Goal: Understand process/instructions: Learn how to perform a task or action

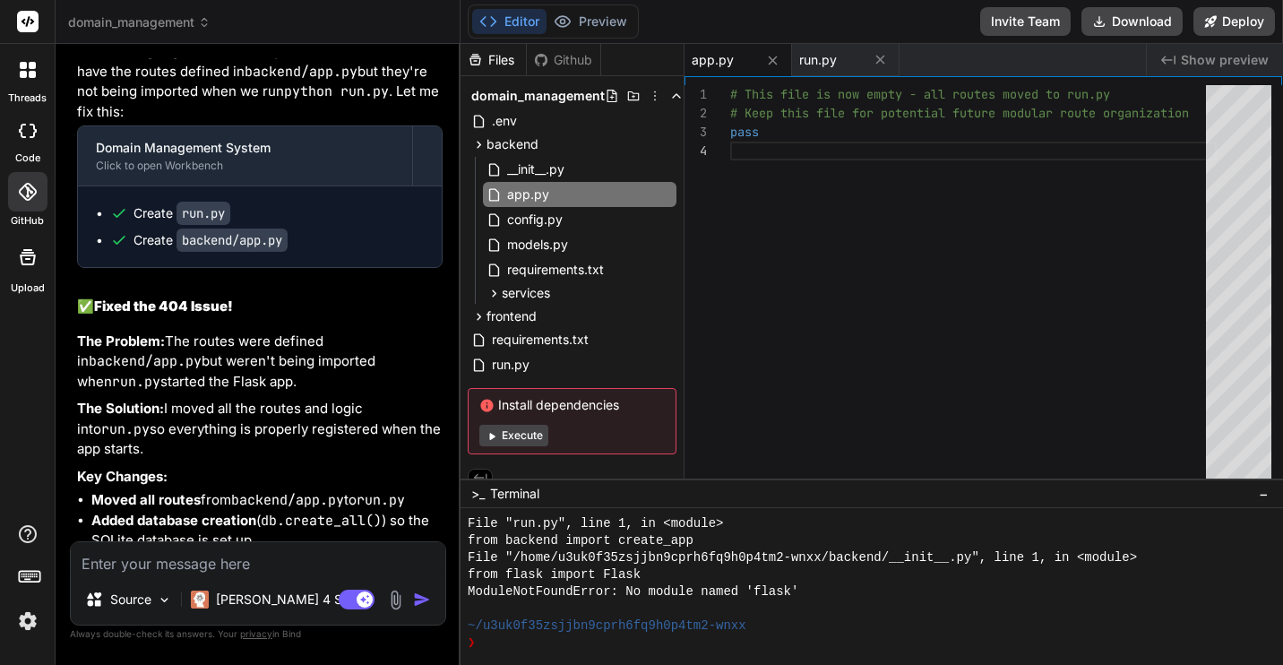
scroll to position [10831, 0]
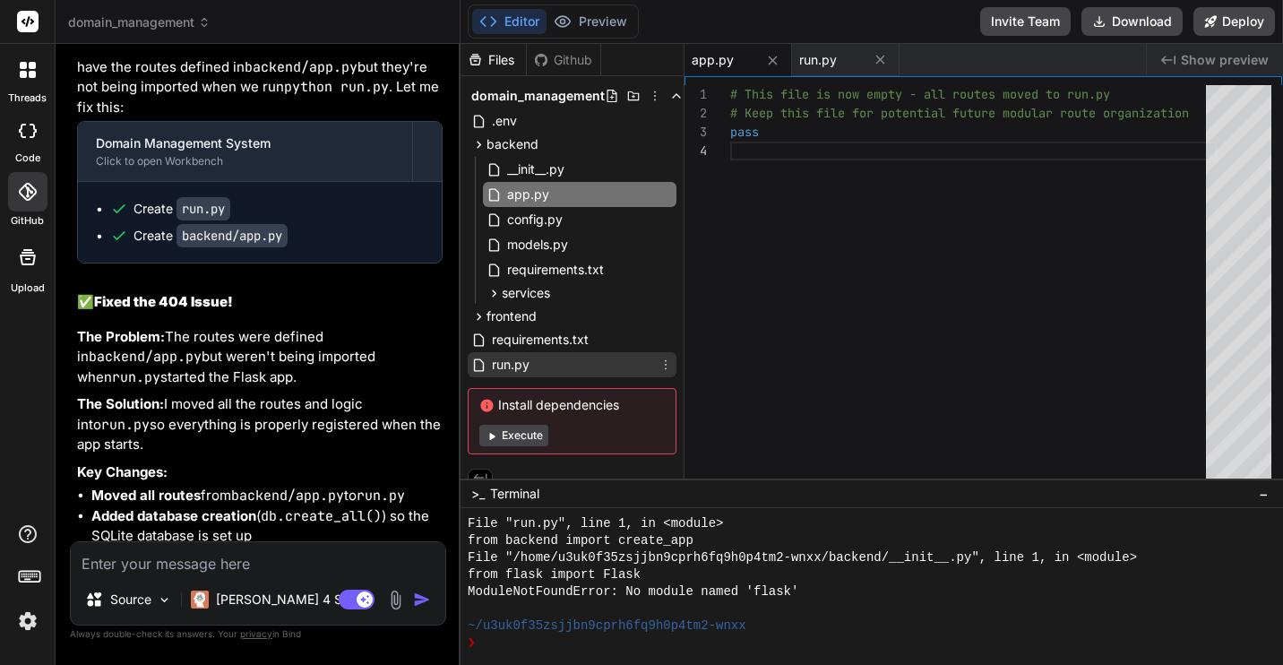
click at [515, 357] on span "run.py" at bounding box center [510, 364] width 41 height 21
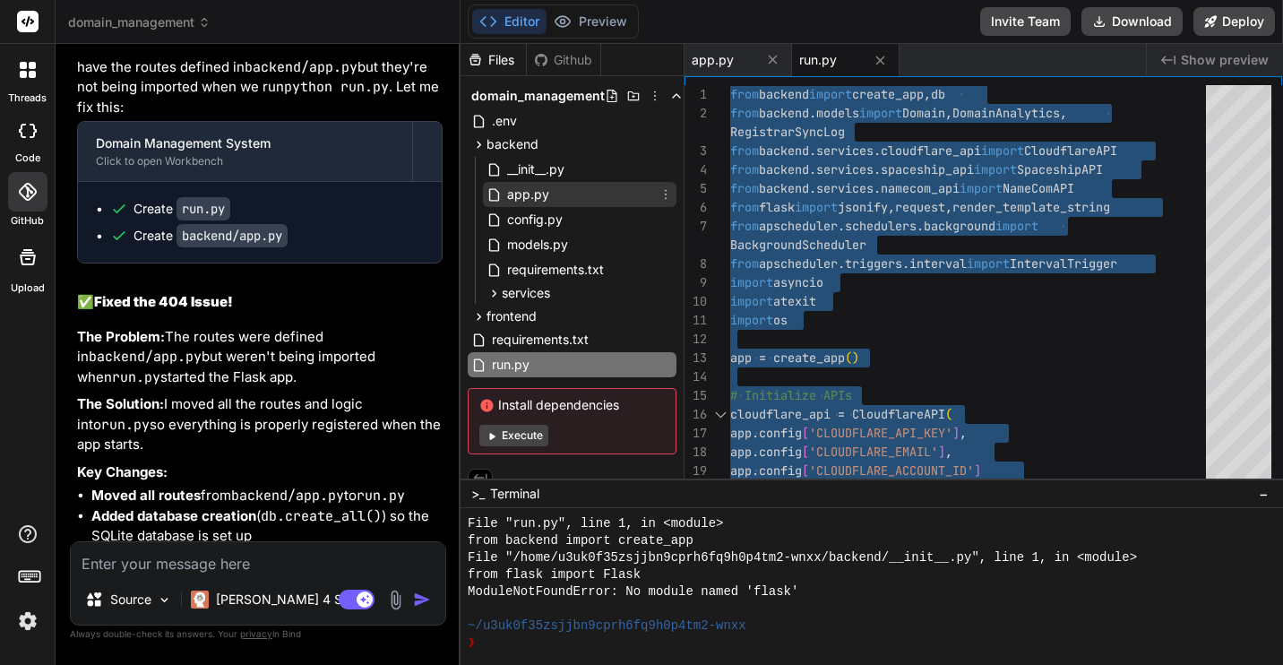
click at [538, 189] on span "app.py" at bounding box center [528, 194] width 46 height 21
type textarea "# This file is now empty - all routes moved to run.py # Keep this file for pote…"
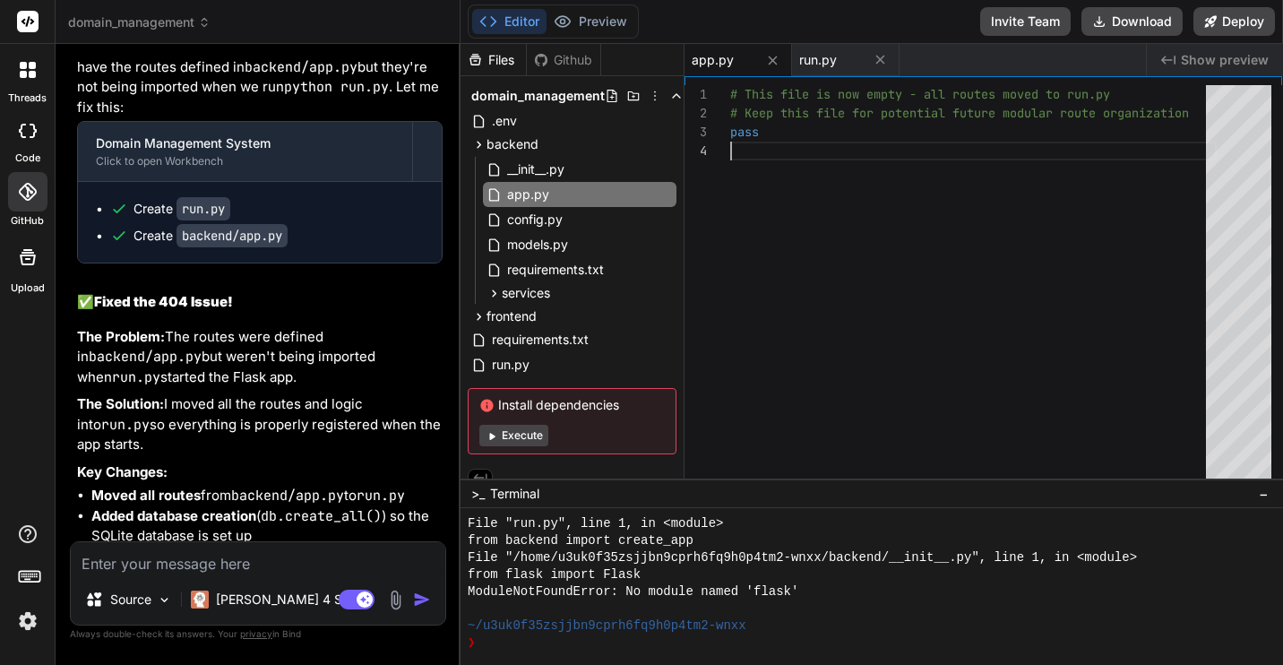
click at [842, 194] on div "# This file is now empty - all routes moved to run .py # Keep this file for pot…" at bounding box center [973, 286] width 486 height 402
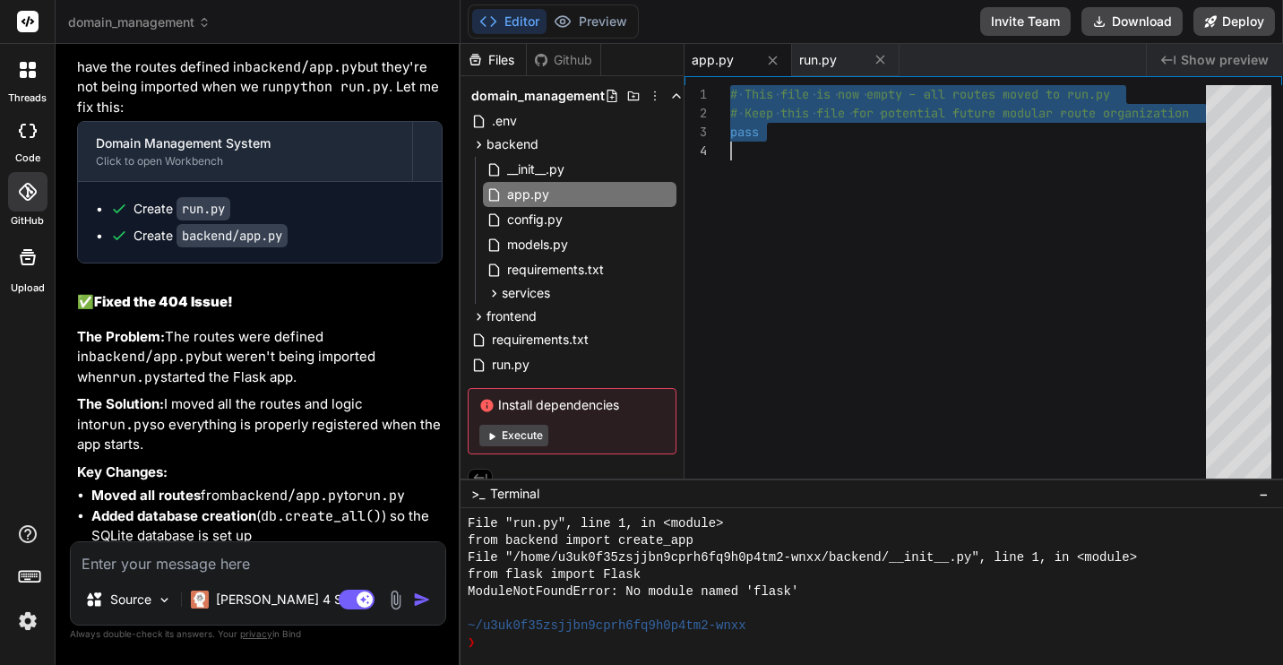
scroll to position [0, 0]
click at [227, 556] on textarea at bounding box center [258, 558] width 374 height 32
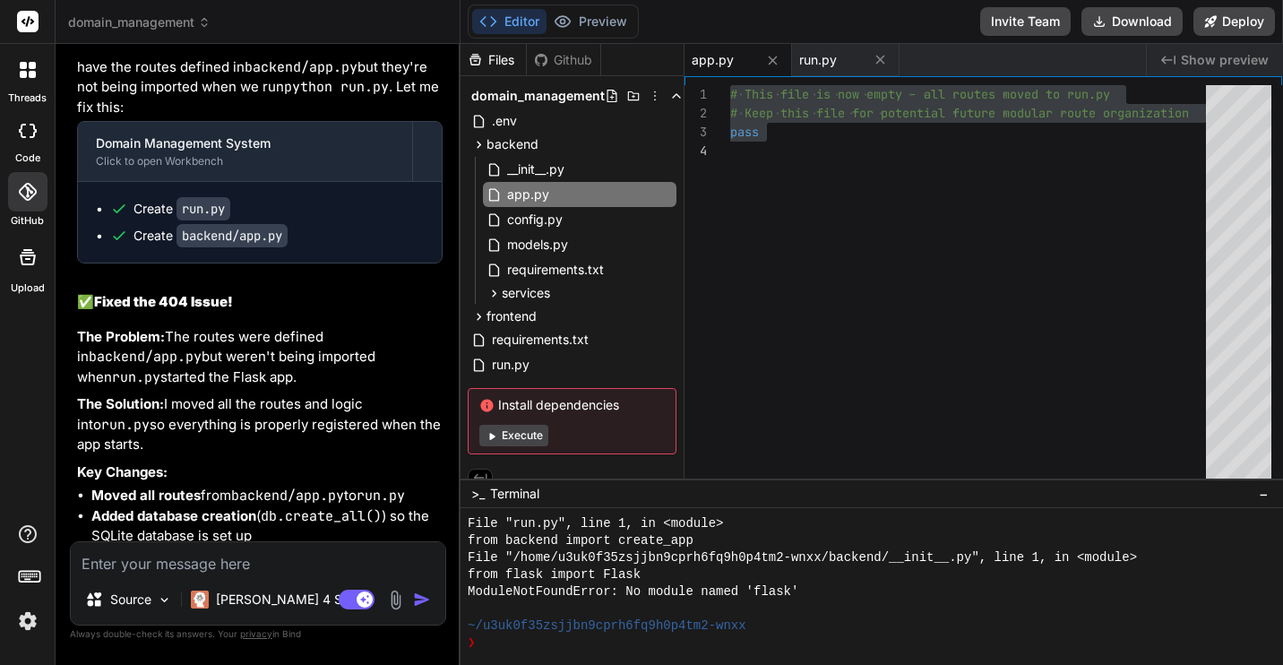
paste textarea "python run.py 6:17:19 Traceback (most recent call last): File "/Volumes/LaptopO…"
type textarea "python run.py 6:17:19 Traceback (most recent call last): File "/Volumes/LaptopO…"
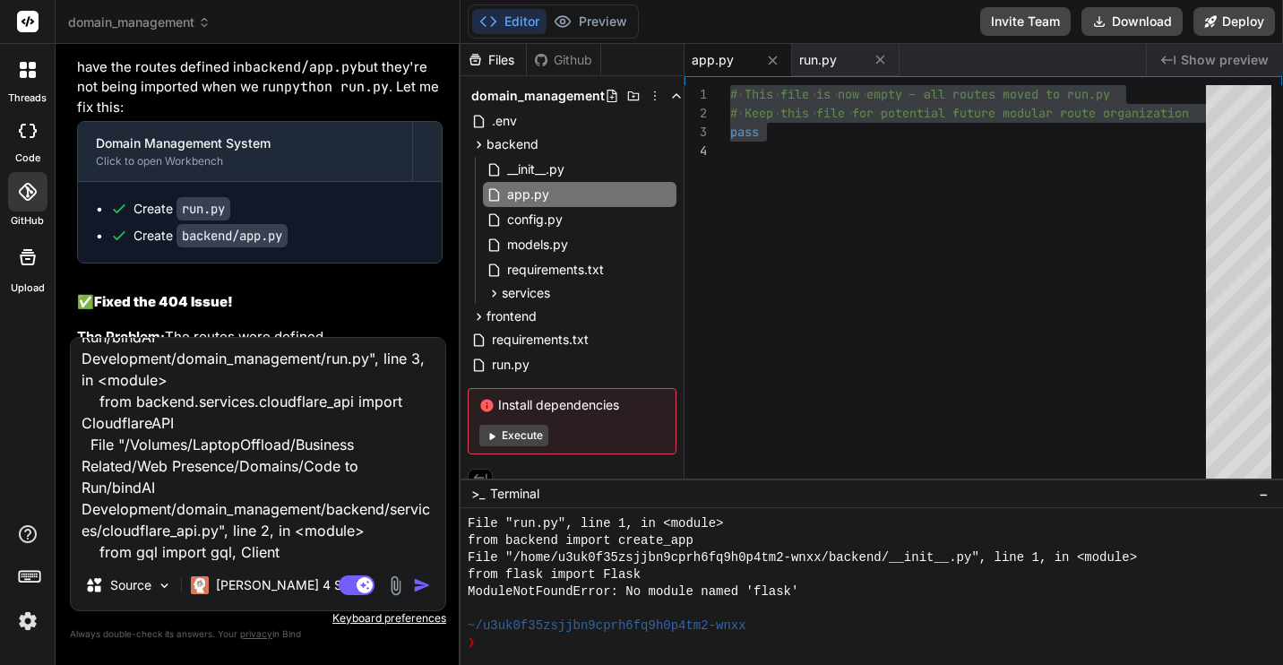
type textarea "x"
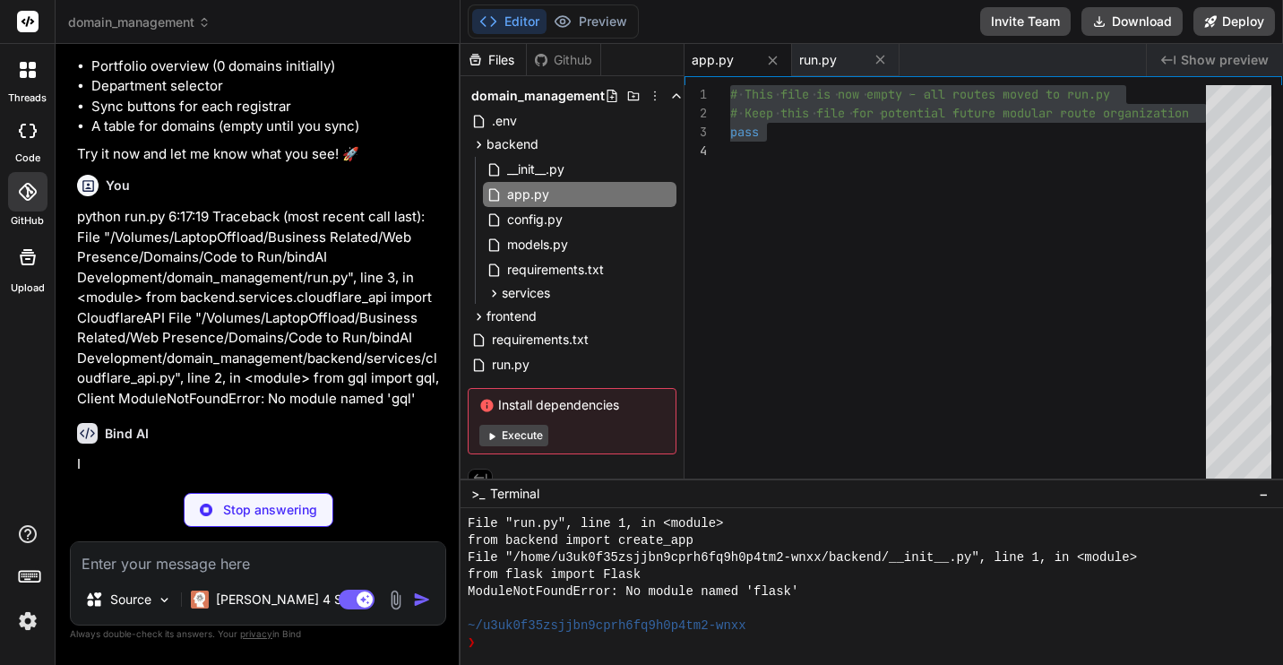
scroll to position [11534, 0]
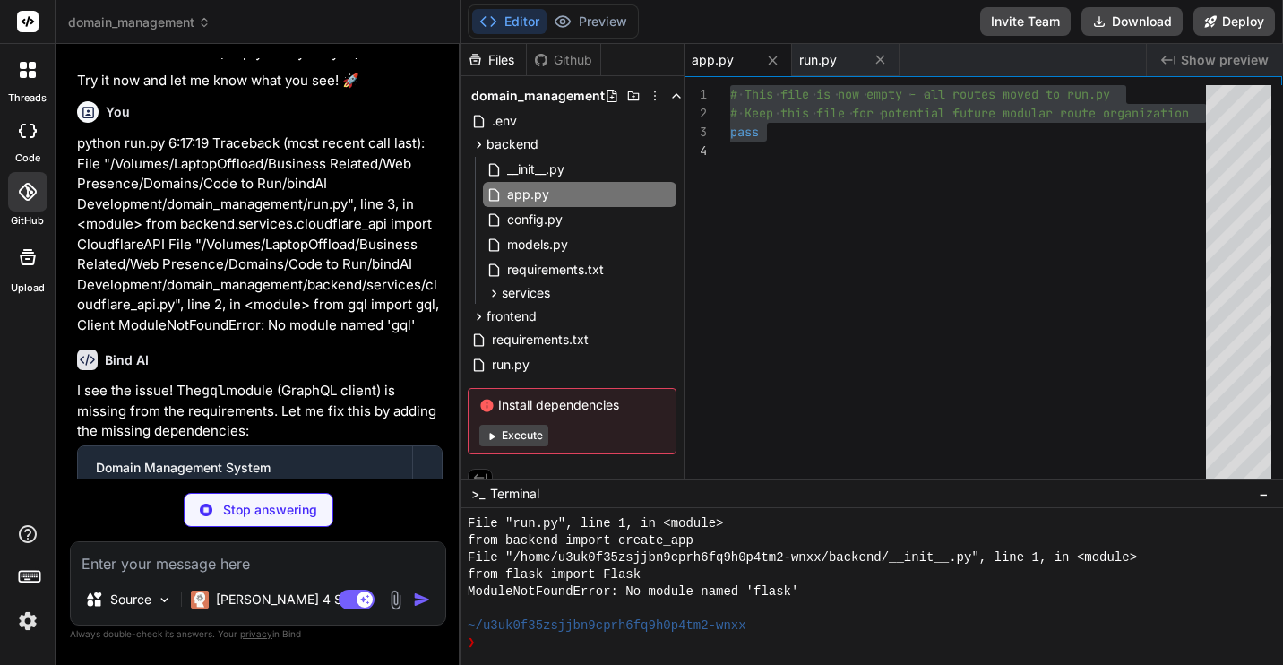
type textarea "x"
type textarea "Flask==3.1.2 Flask-SQLAlchemy==3.1.1 Flask-CORS==5.0.0 python-dotenv==1.0.1 req…"
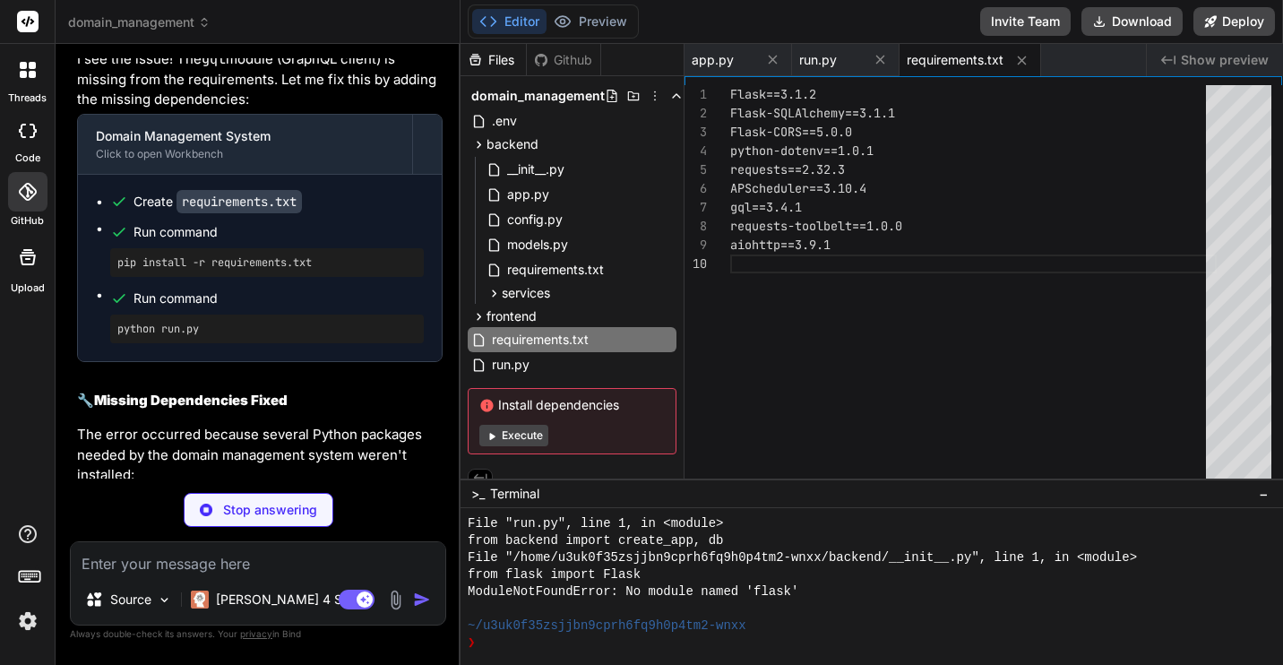
scroll to position [11872, 0]
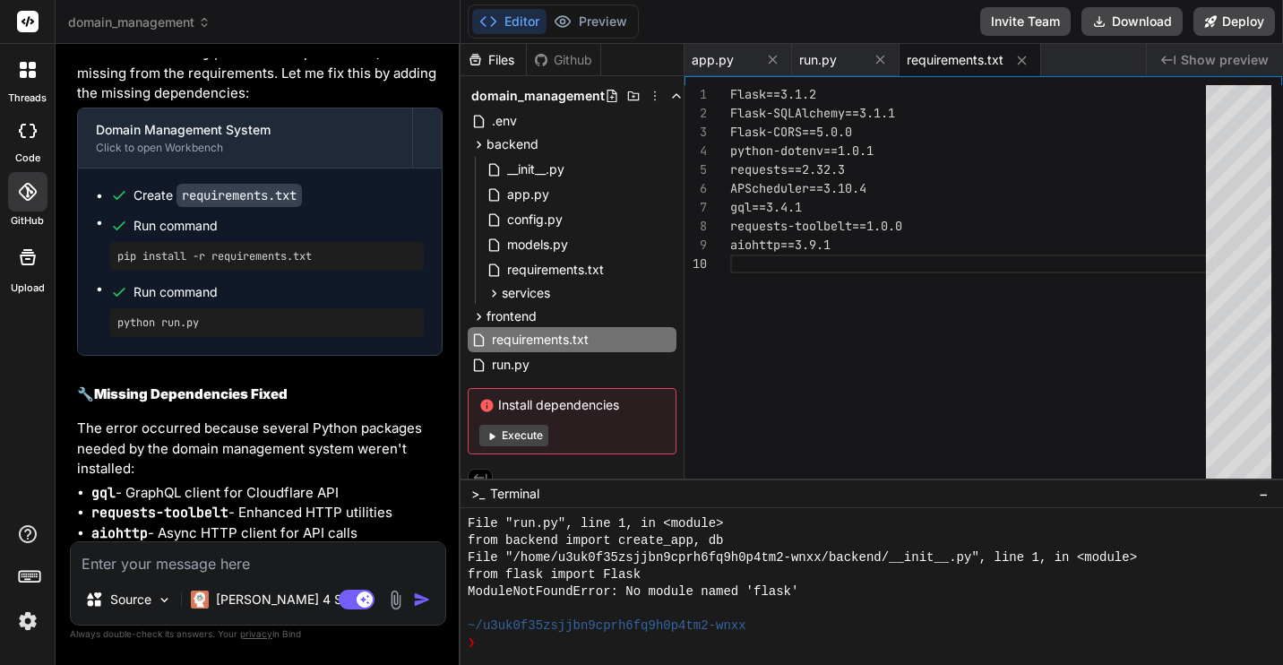
type textarea "x"
click at [957, 240] on div "Flask==3.1.2 Flask-SQLAlchemy==3.1.1 Flask-CORS==5.0.0 python-dotenv==1.0.1 req…" at bounding box center [973, 286] width 486 height 402
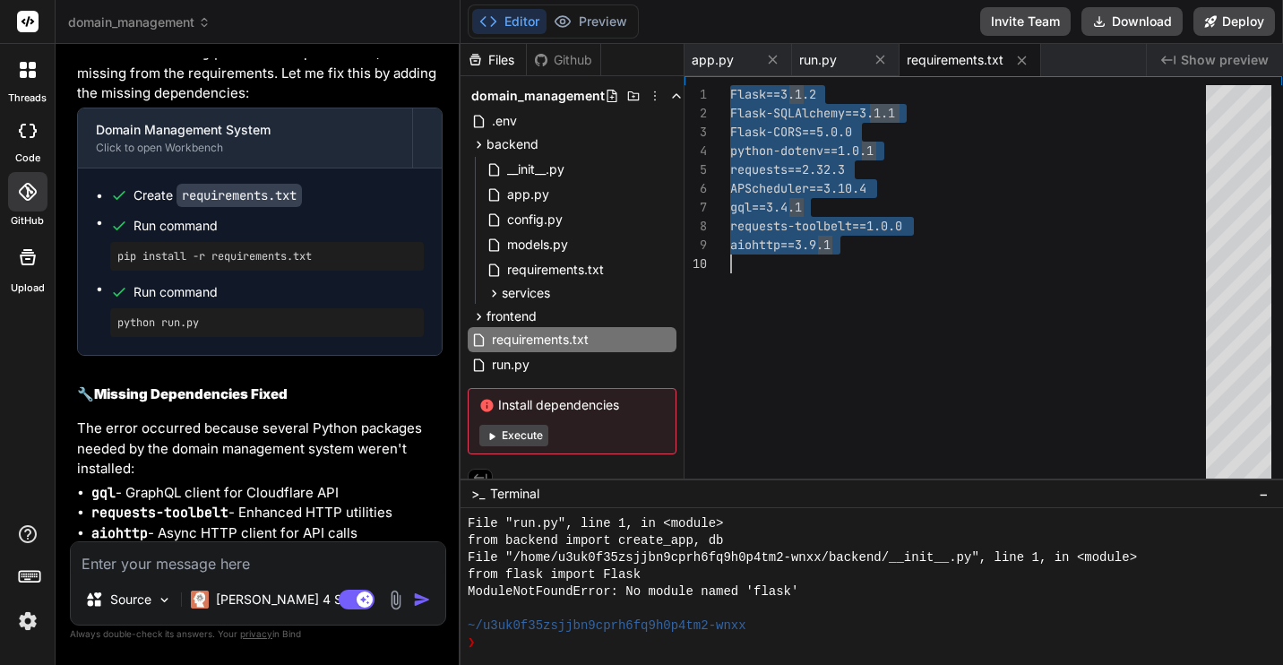
scroll to position [0, 0]
click at [374, 263] on pre "pip install -r requirements.txt" at bounding box center [266, 256] width 299 height 14
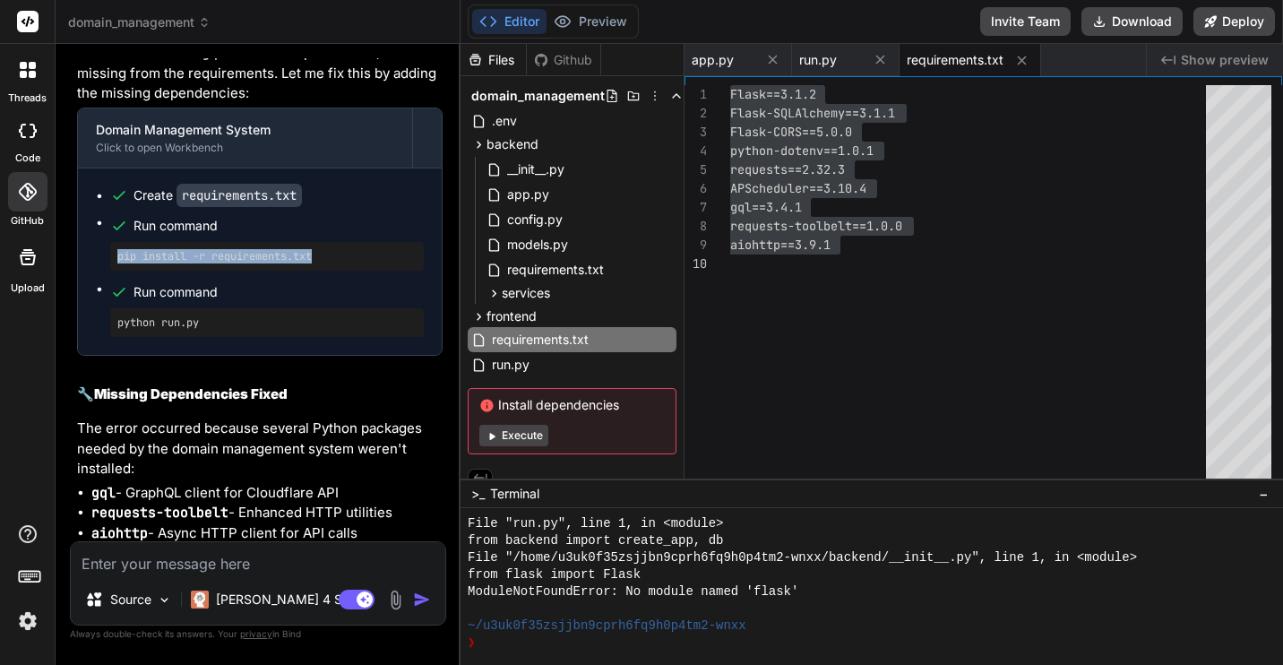
drag, startPoint x: 345, startPoint y: 333, endPoint x: 117, endPoint y: 339, distance: 227.6
click at [117, 263] on pre "pip install -r requirements.txt" at bounding box center [266, 256] width 299 height 14
copy pre "pip install -r requirements.txt"
click at [924, 321] on div "Flask==3.1.2 Flask-SQLAlchemy==3.1.1 Flask-CORS==5.0.0 python-dotenv==1.0.1 req…" at bounding box center [973, 286] width 486 height 402
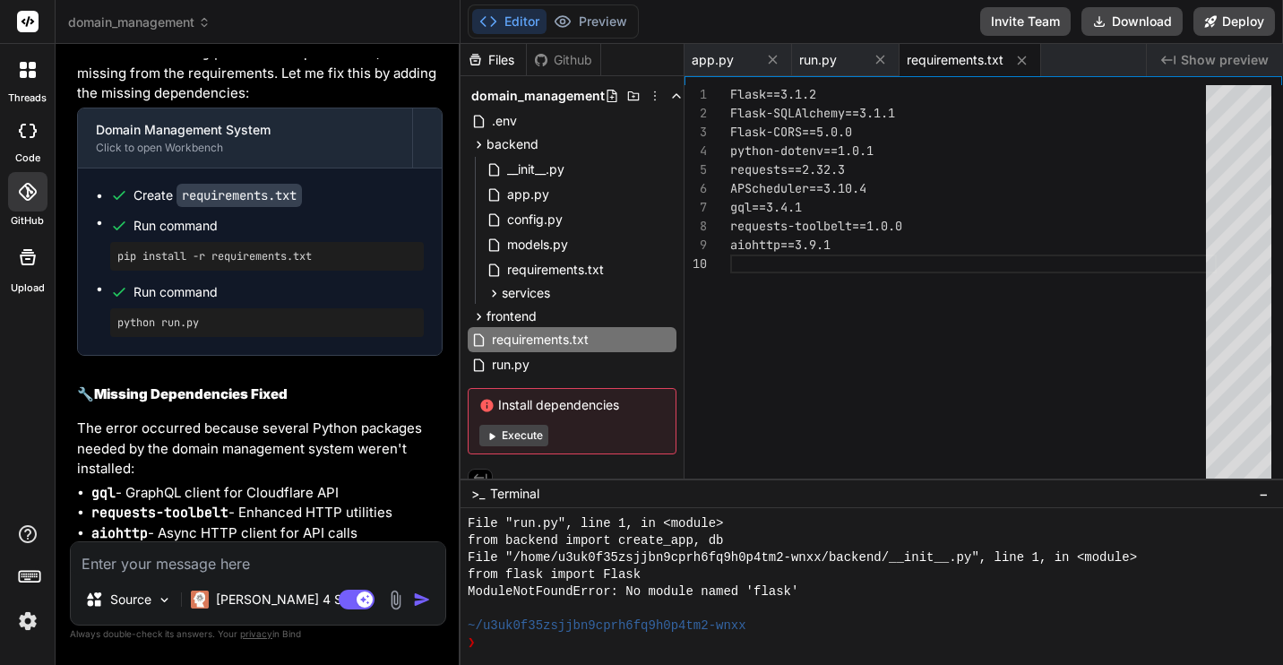
click at [278, 554] on textarea at bounding box center [258, 558] width 374 height 32
paste textarea "psycopg/utils.c:397:38: warning: comparison between pointer and integer ('int' …"
type textarea "psycopg/utils.c:397:38: warning: comparison between pointer and integer ('int' …"
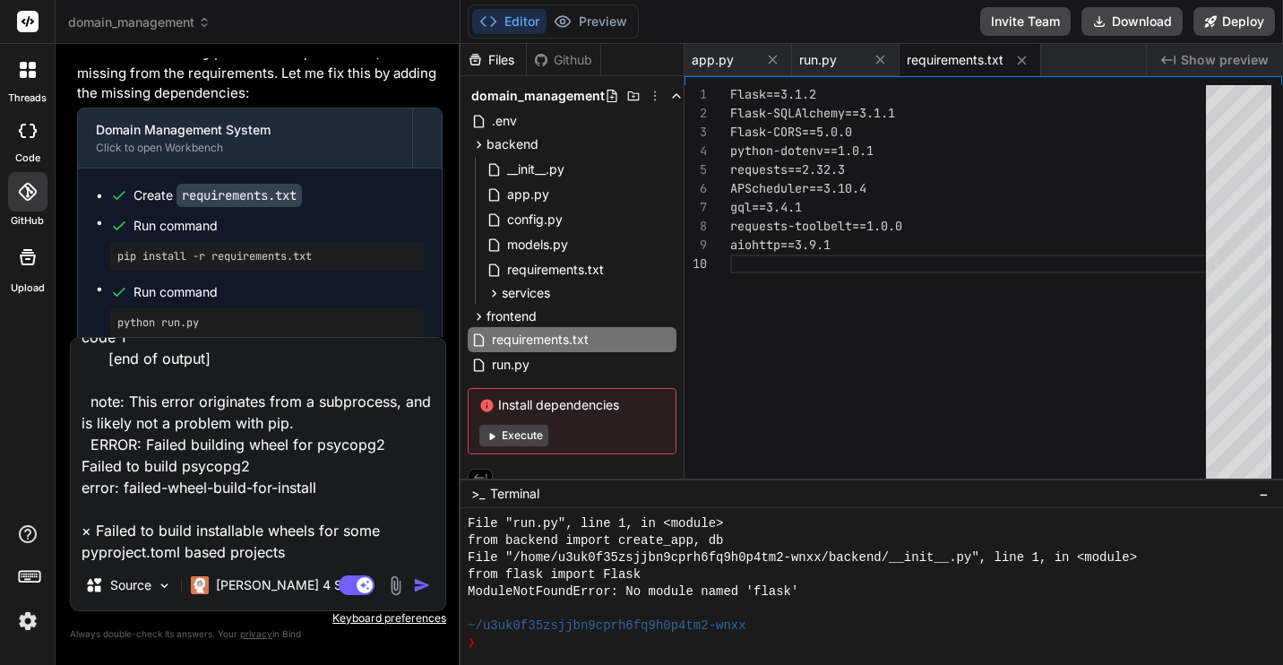
type textarea "x"
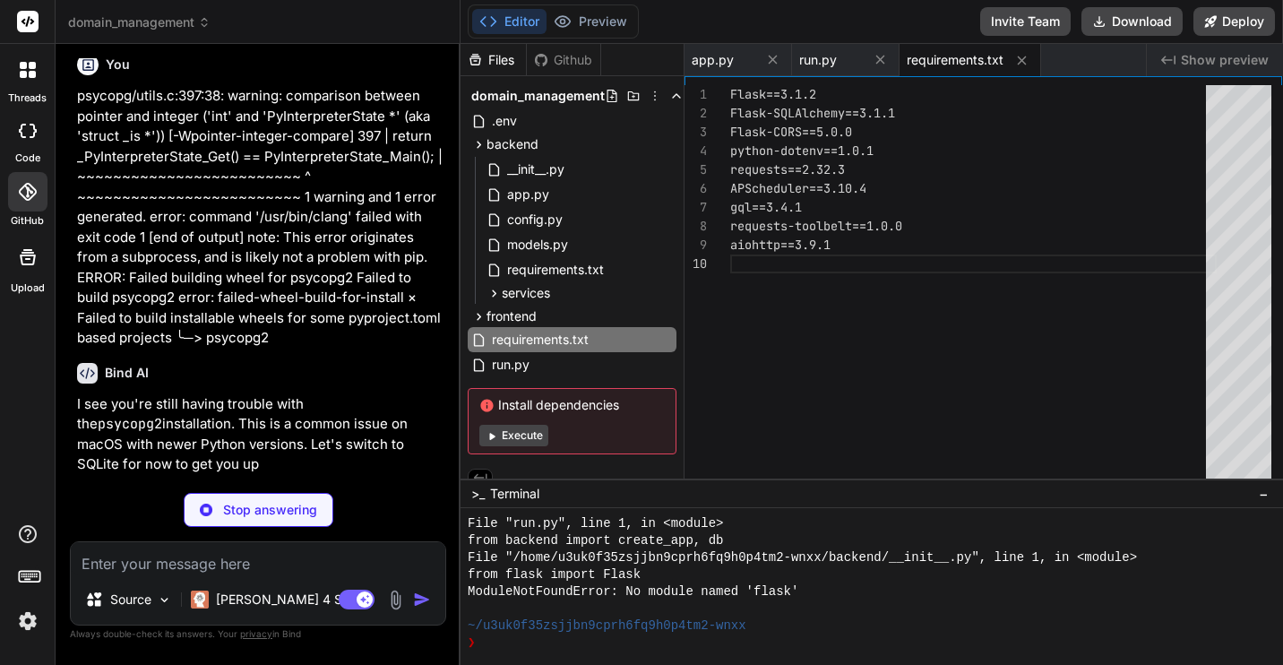
scroll to position [12687, 0]
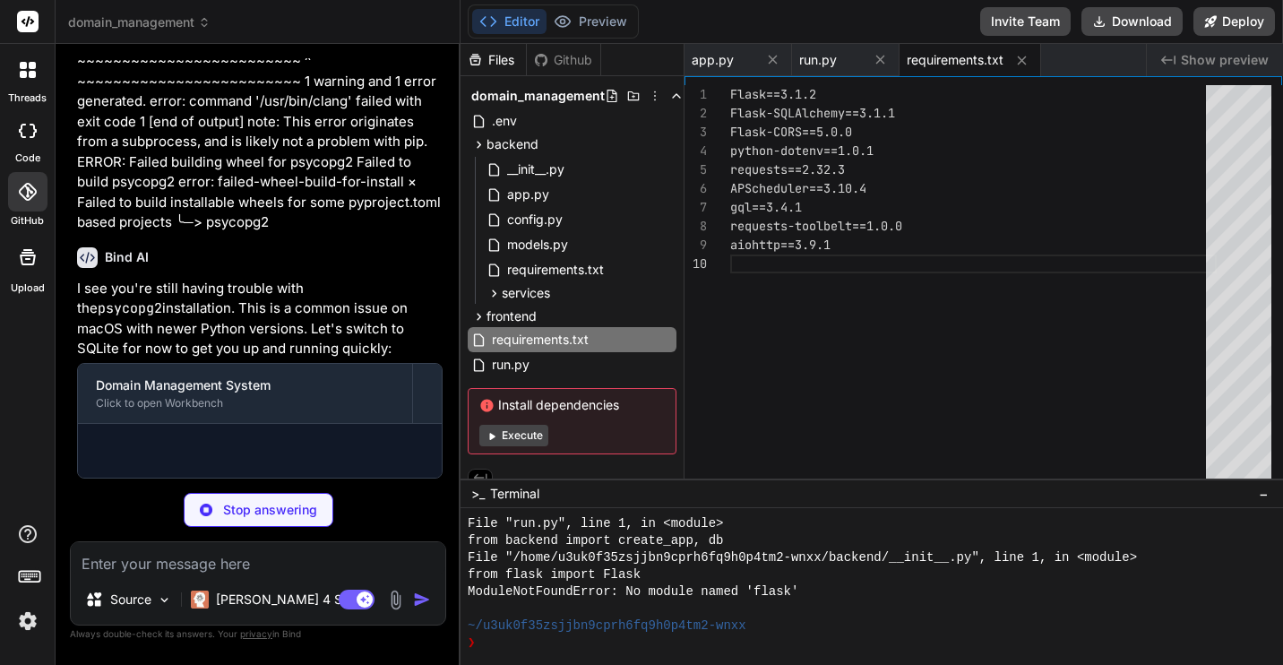
type textarea "x"
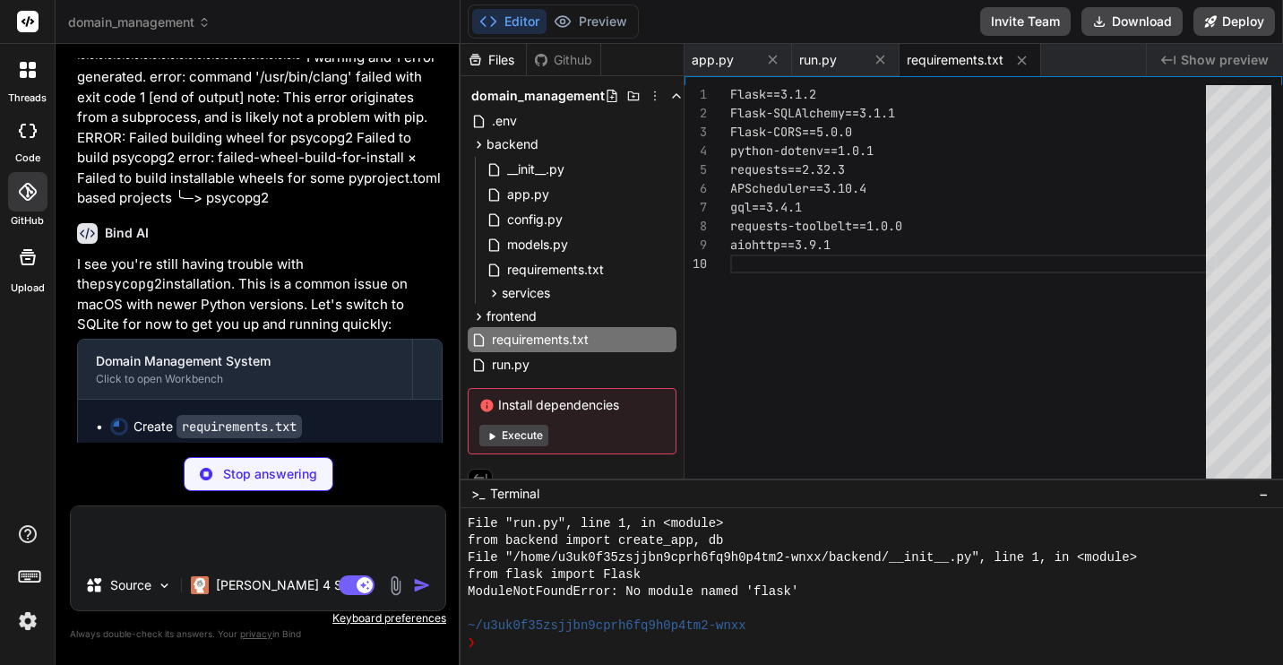
type textarea "x"
type textarea "Flask==3.1.2 Flask-SQLAlchemy==3.1.1 Flask-CORS==5.0.0 python-dotenv==1.0.1 req…"
type textarea "x"
type textarea "NAMECHEAP_API_KEY= IONOS_API_KEY="
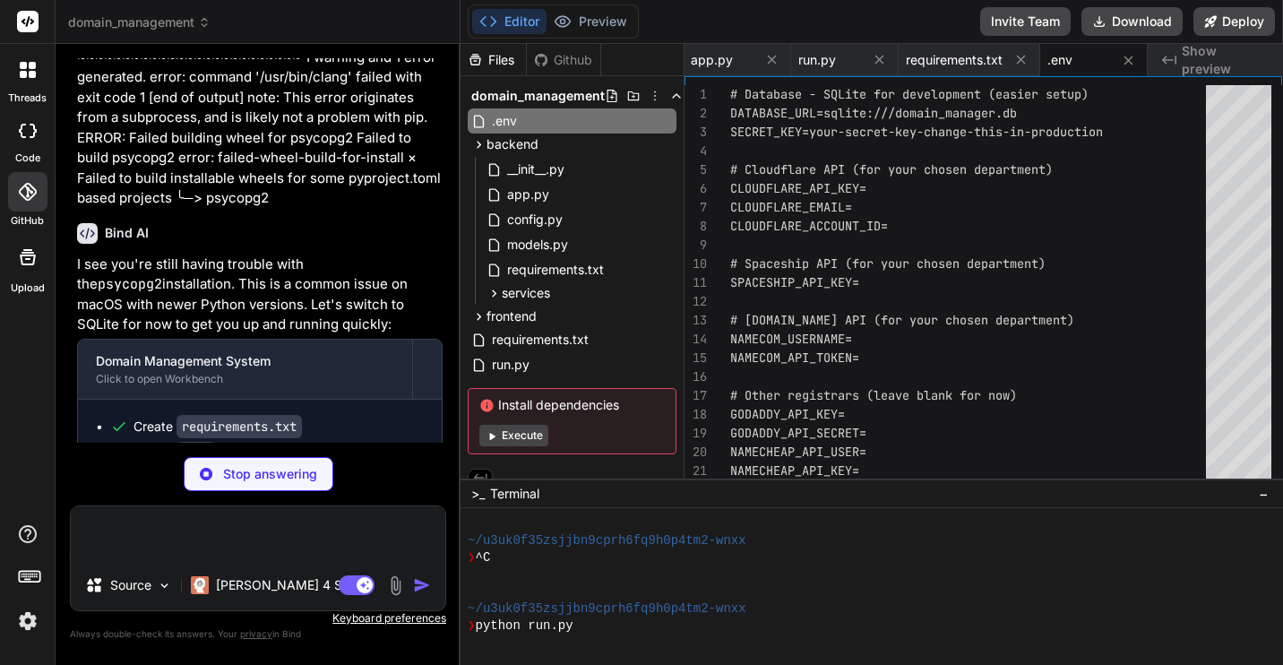
scroll to position [851, 0]
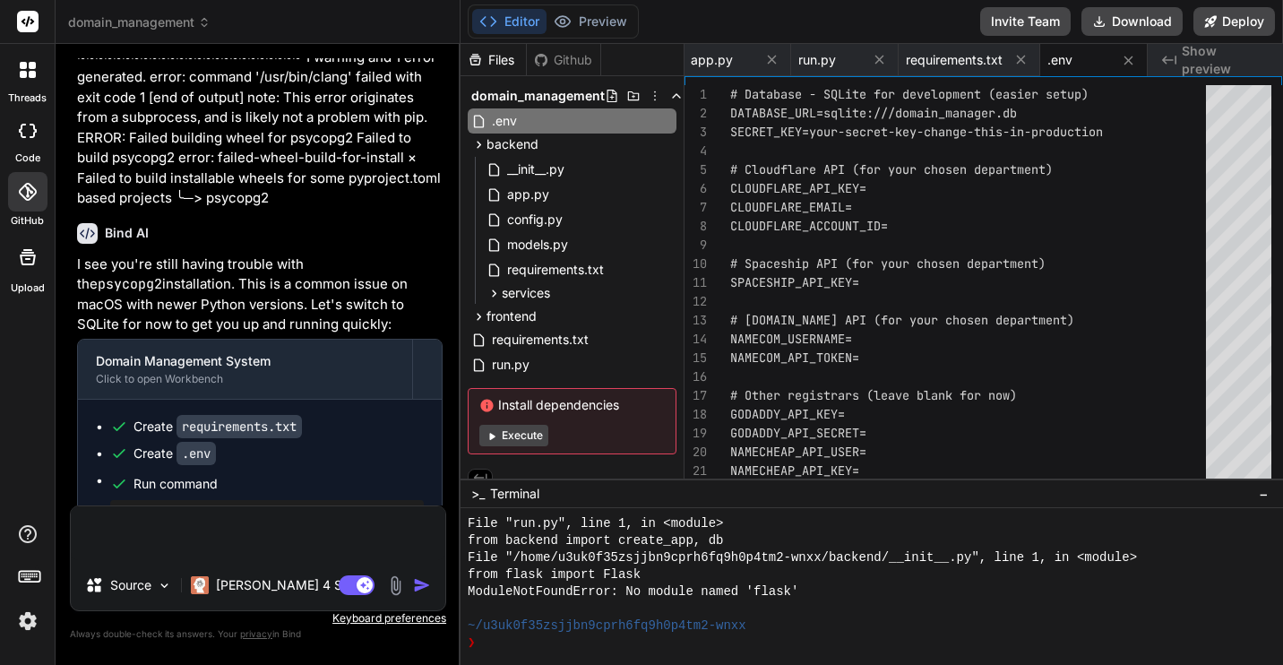
type textarea "x"
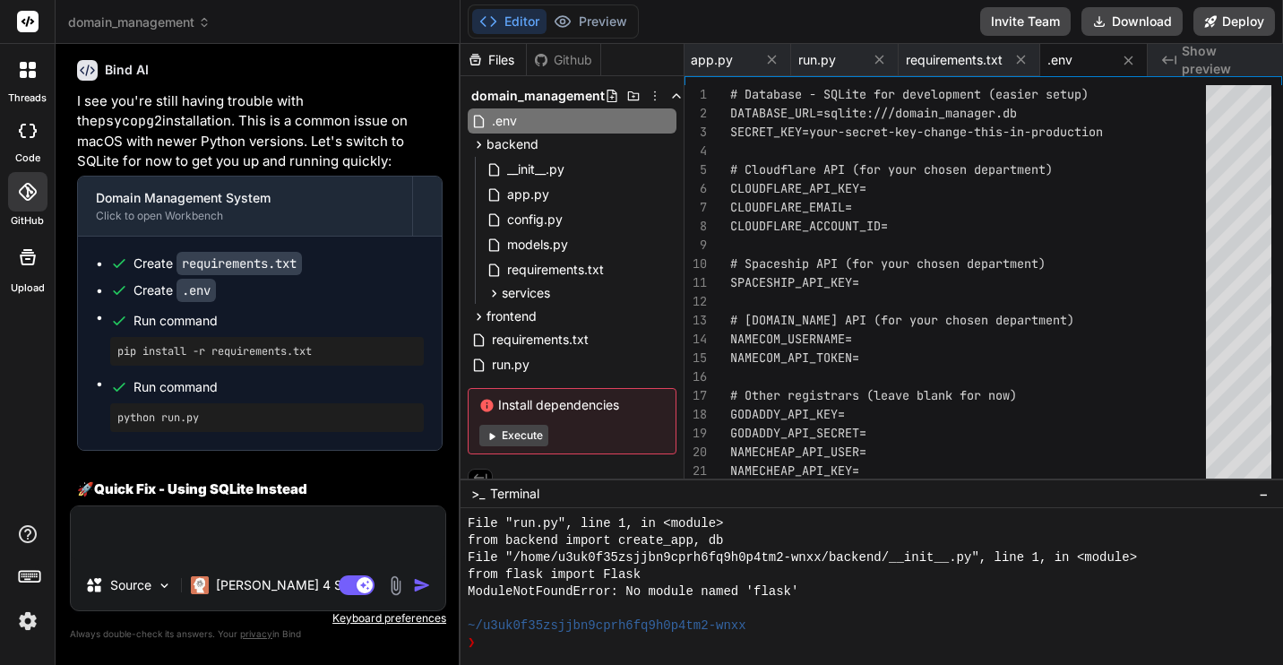
scroll to position [12855, 0]
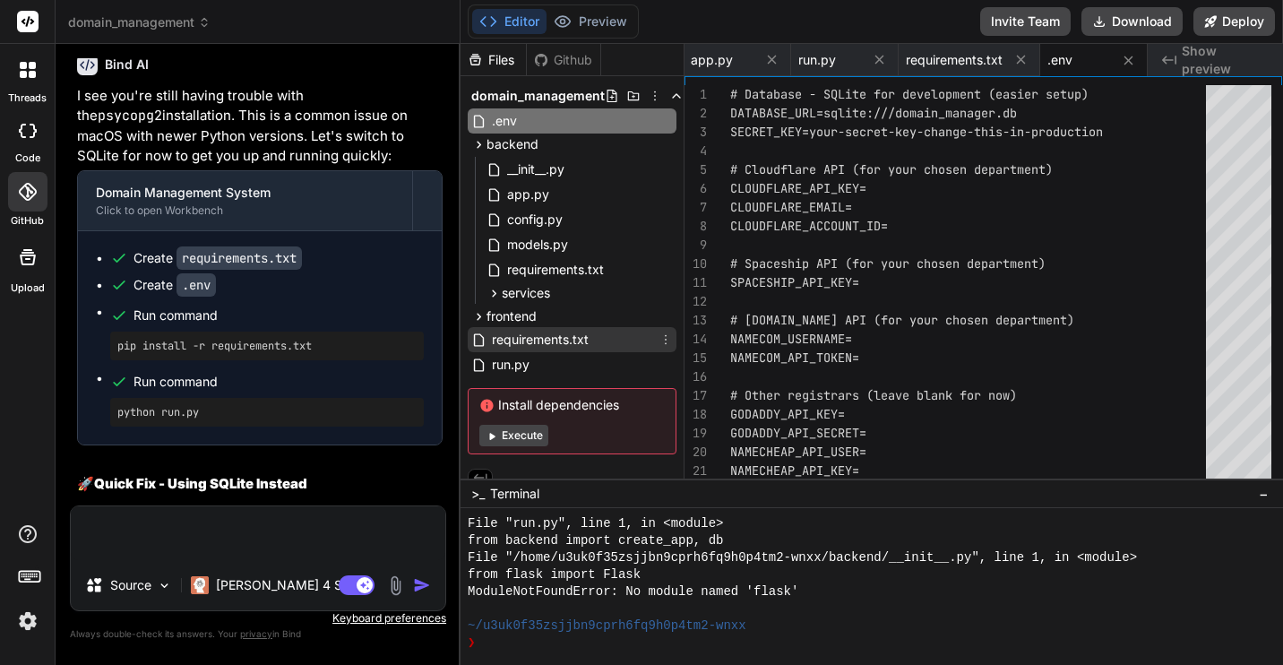
click at [551, 337] on span "requirements.txt" at bounding box center [540, 339] width 100 height 21
type textarea "Flask==3.1.2 Flask-SQLAlchemy==3.1.1 Flask-CORS==5.0.0 python-dotenv==1.0.1 req…"
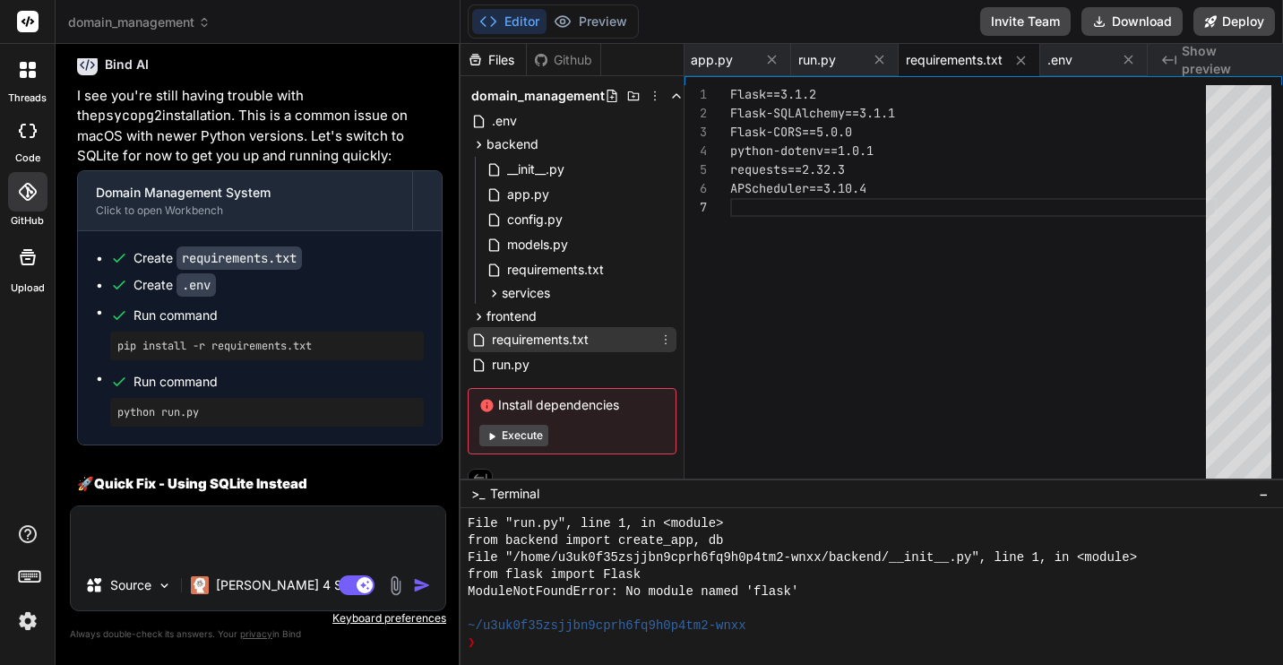
scroll to position [113, 0]
click at [871, 241] on div "Flask==3.1.2 Flask-SQLAlchemy==3.1.1 Flask-CORS==5.0.0 python-dotenv==1.0.1 req…" at bounding box center [973, 286] width 486 height 402
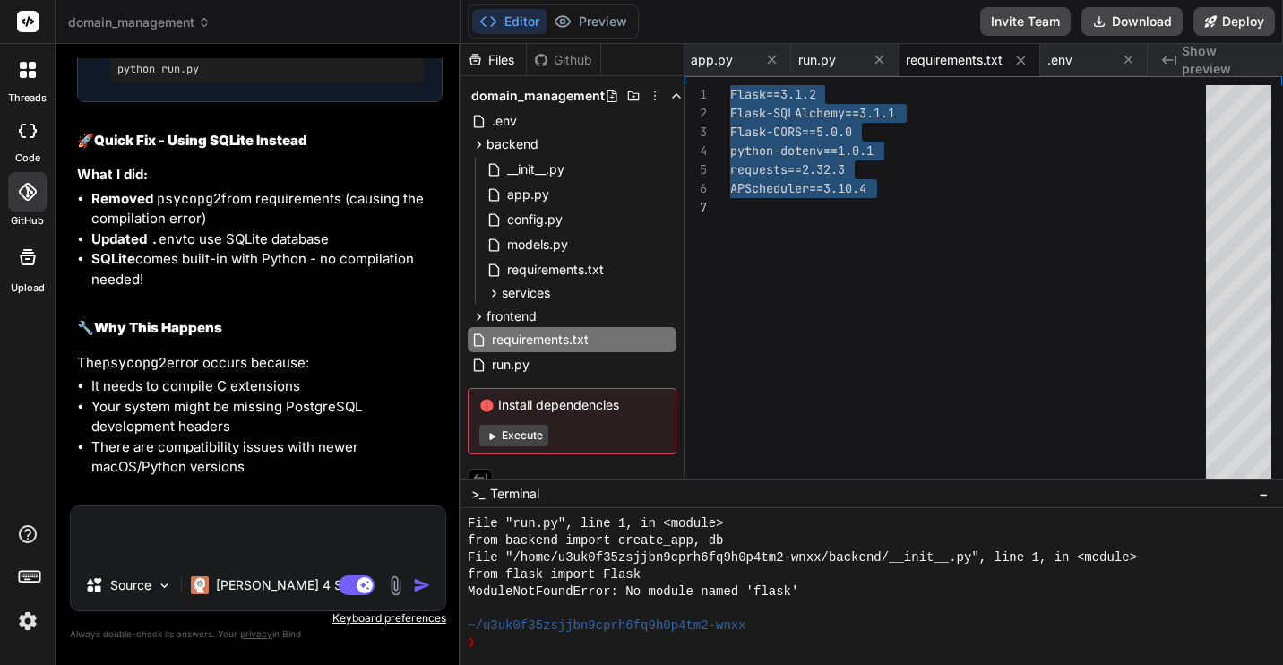
scroll to position [13211, 0]
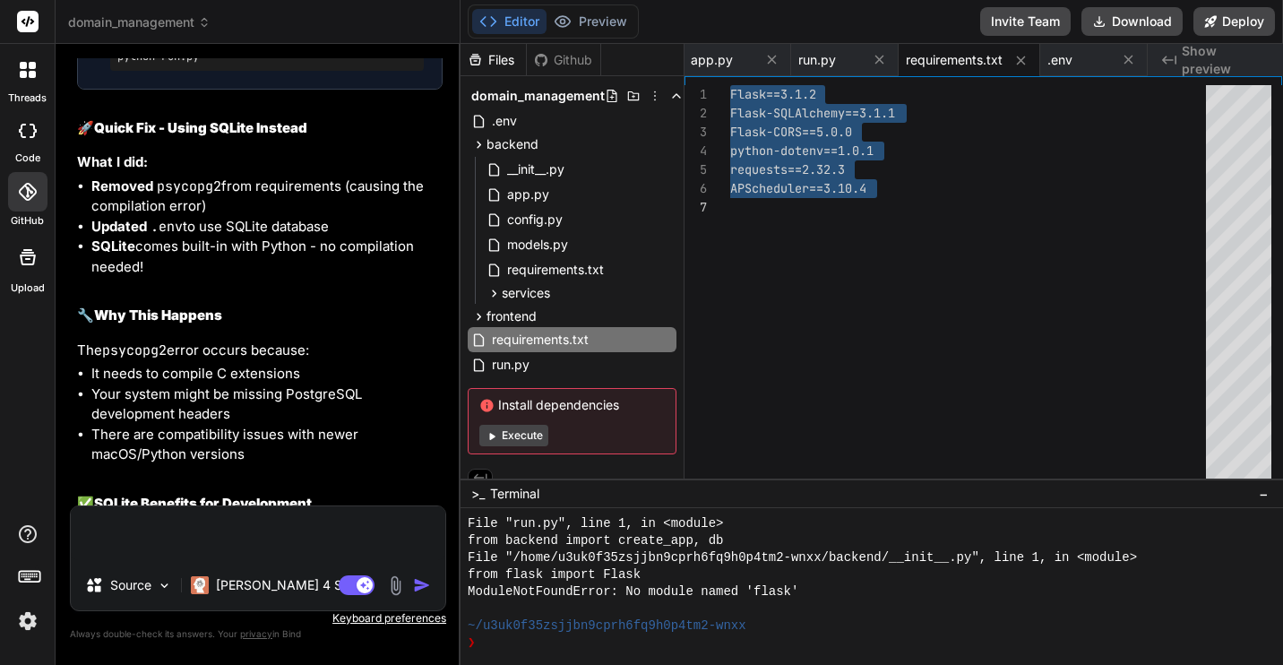
click at [297, 518] on textarea at bounding box center [258, 533] width 374 height 54
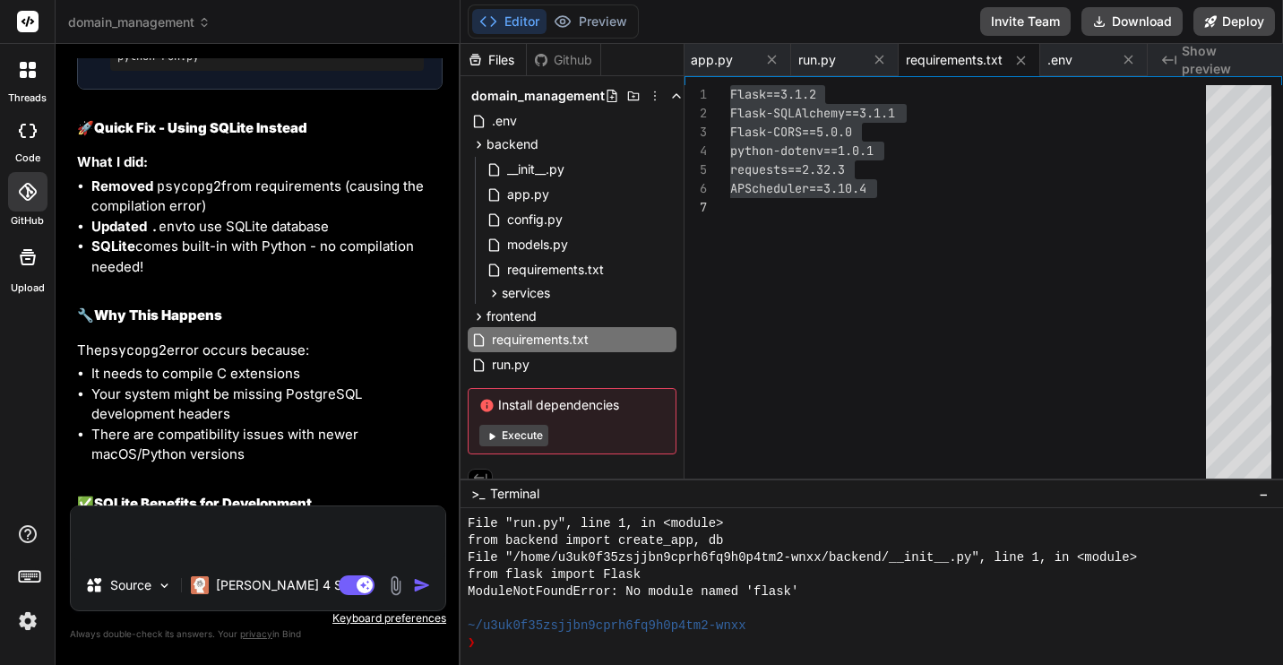
type textarea "N"
type textarea "x"
type textarea "No"
type textarea "x"
type textarea "No,"
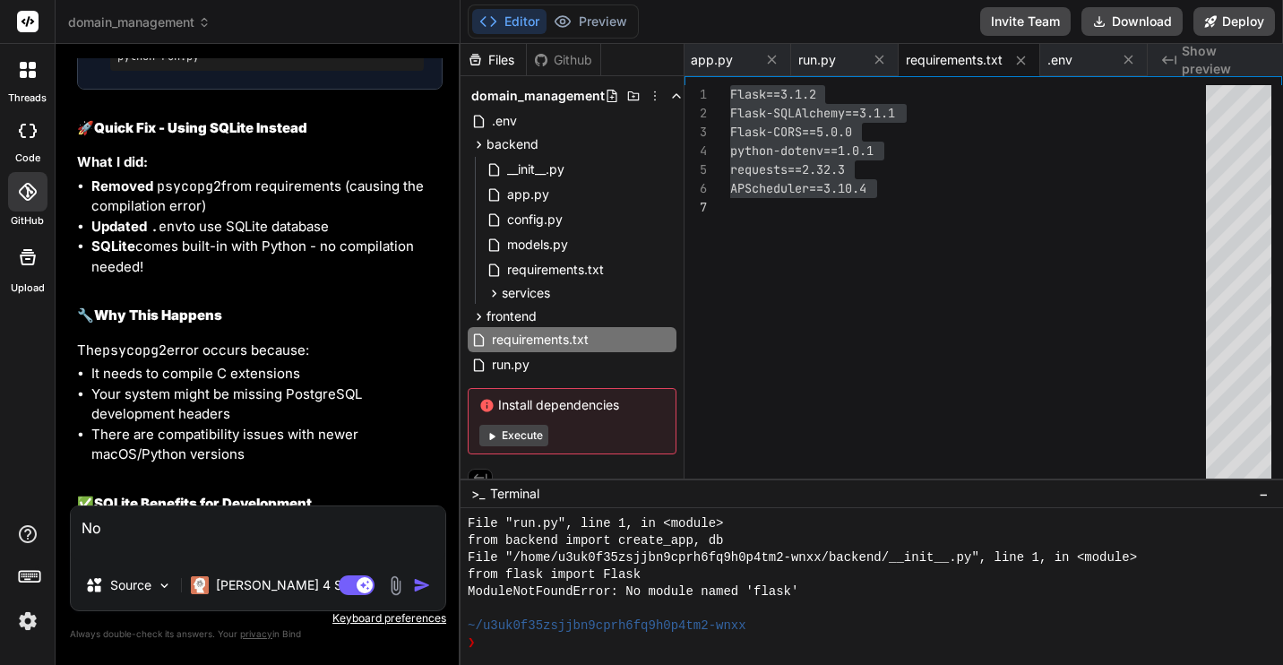
type textarea "x"
type textarea "No,"
type textarea "x"
type textarea "No, I"
type textarea "x"
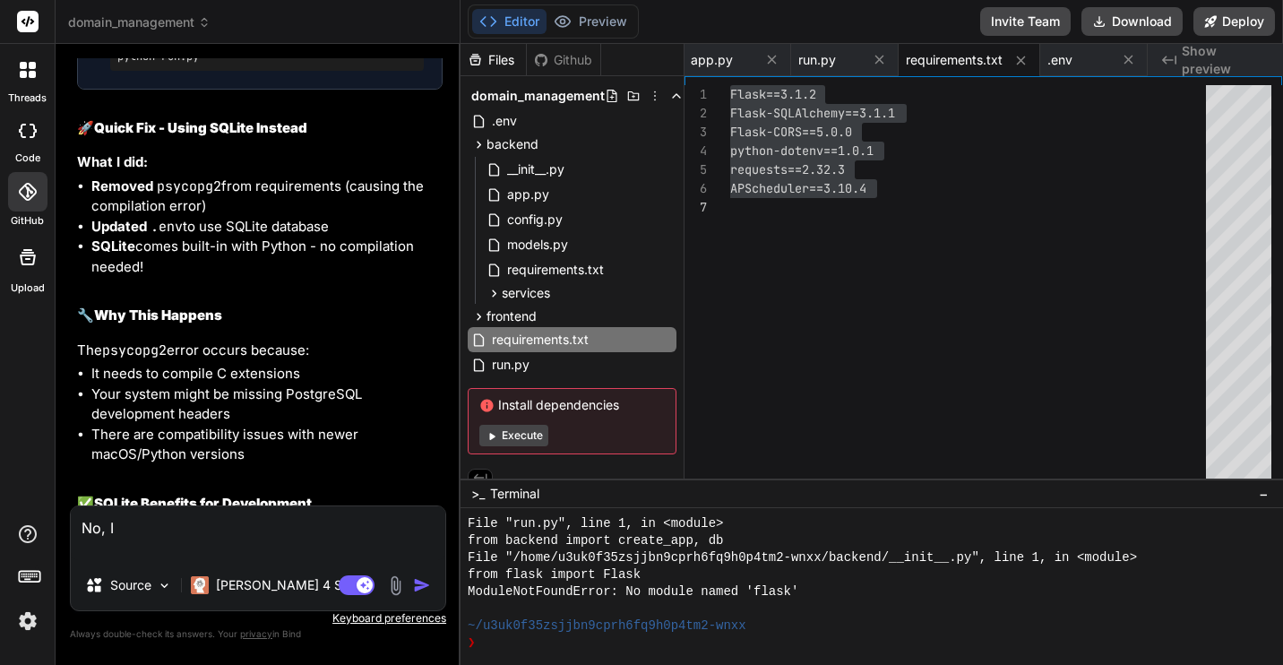
type textarea "No, I"
type textarea "x"
type textarea "No, I w"
type textarea "x"
type textarea "No, I wa"
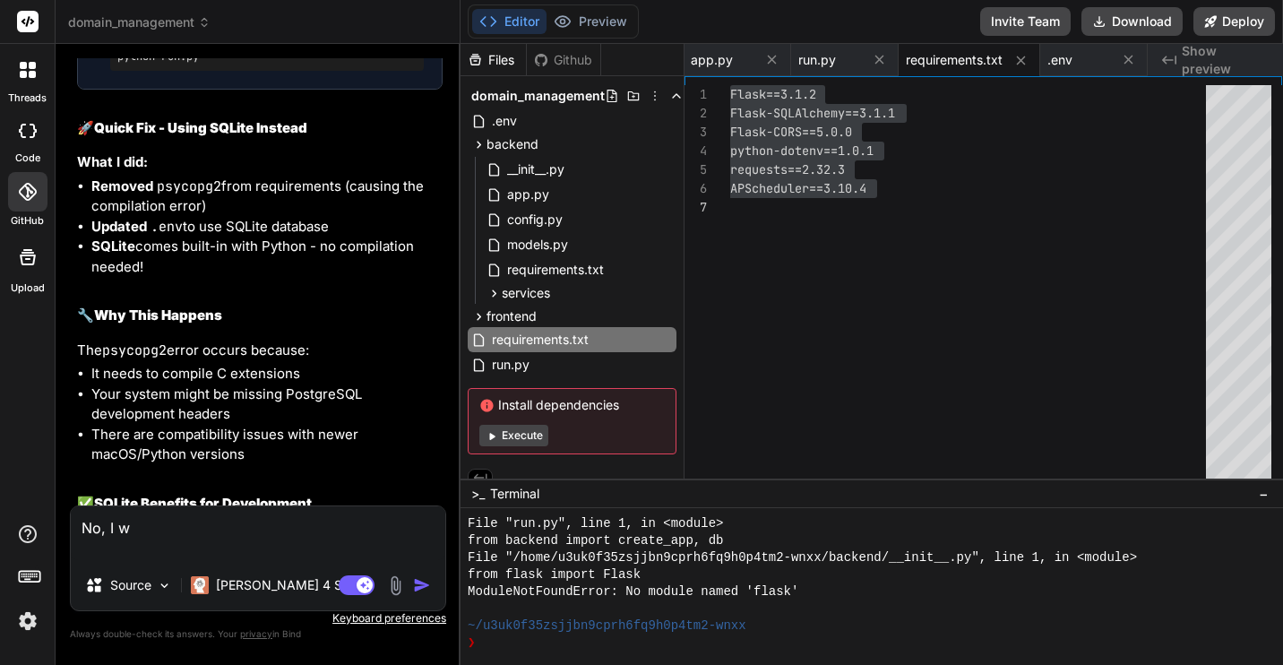
type textarea "x"
type textarea "No, I wan"
type textarea "x"
type textarea "No, I want"
type textarea "x"
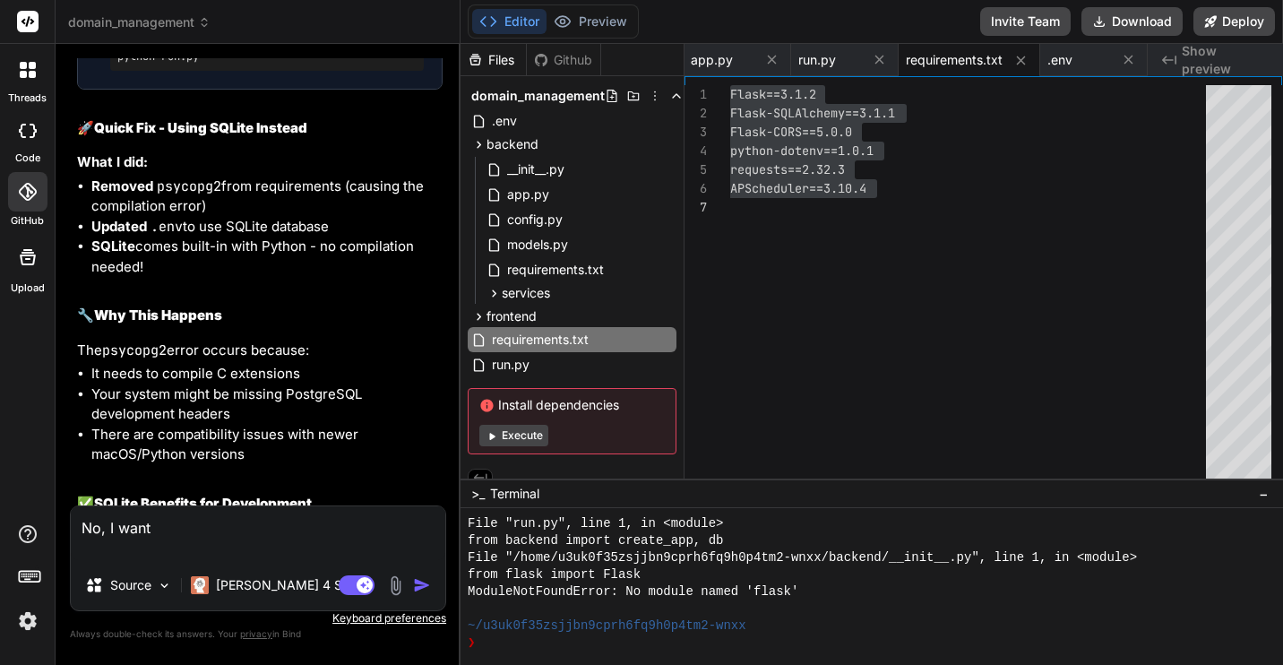
type textarea "No, I want"
type textarea "x"
type textarea "No, I want t"
type textarea "x"
type textarea "No, I want to"
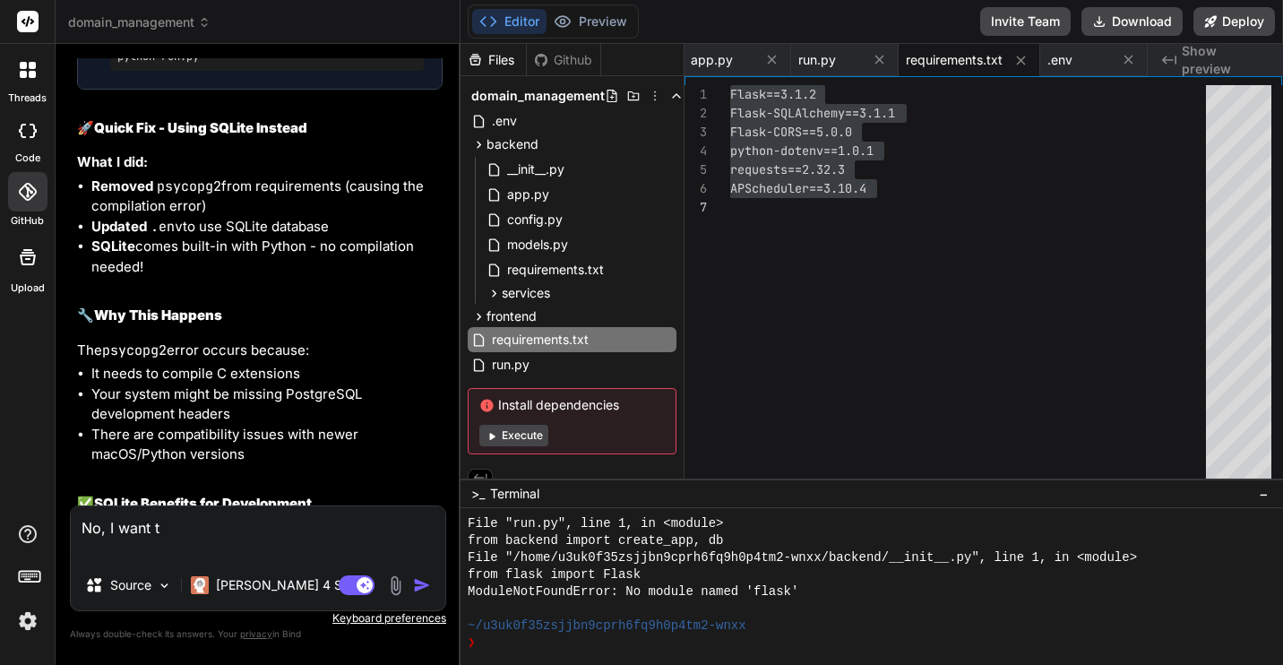
type textarea "x"
type textarea "No, I want to"
type textarea "x"
type textarea "No, I want to u"
type textarea "x"
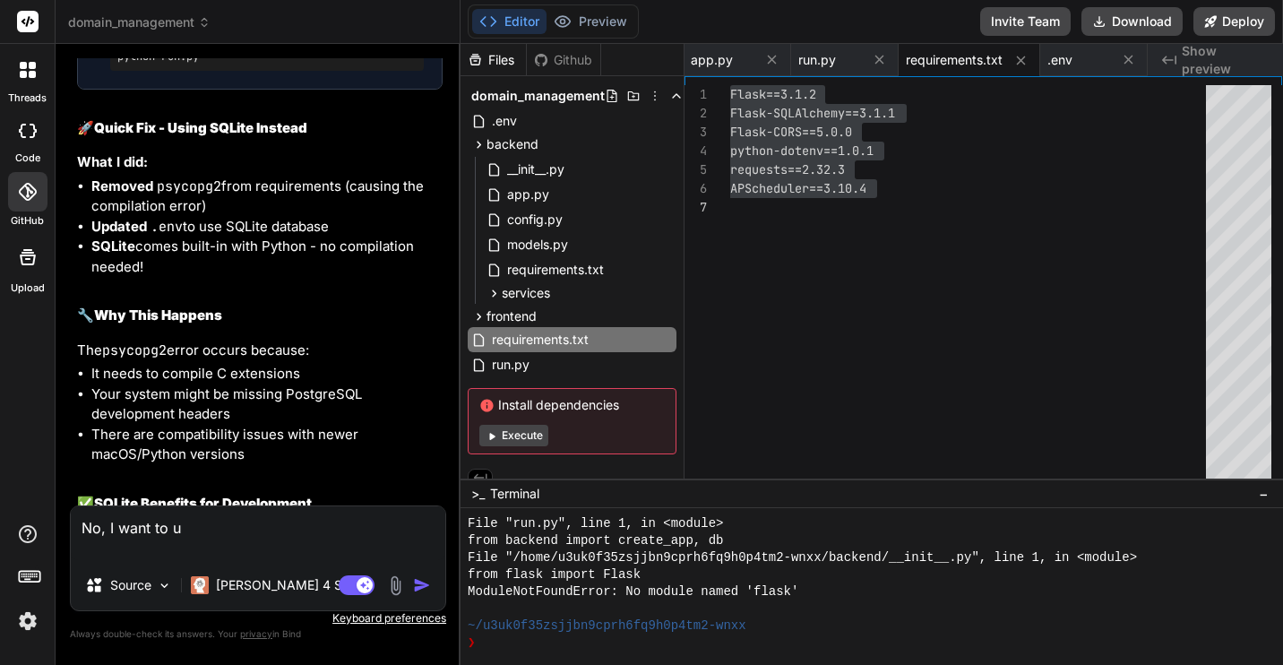
type textarea "No, I want to us"
type textarea "x"
type textarea "No, I want to use"
type textarea "x"
type textarea "No, I want to use"
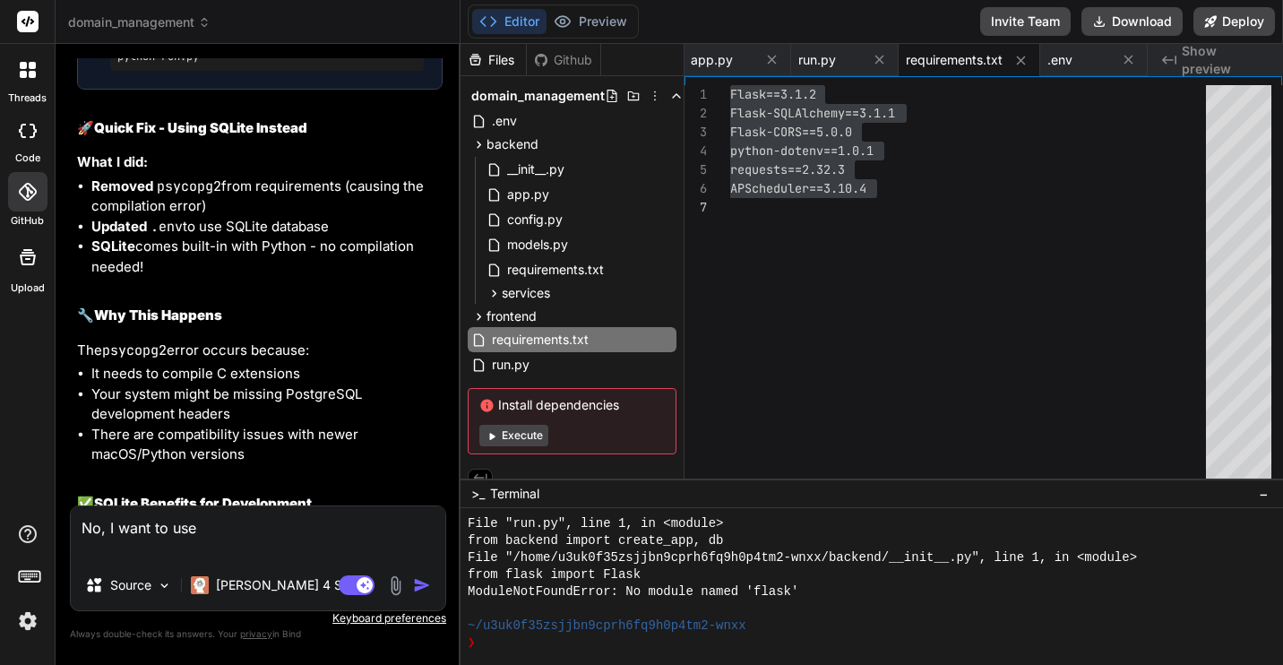
type textarea "x"
type textarea "No, I want to use P"
type textarea "x"
type textarea "No, I want to use Po"
type textarea "x"
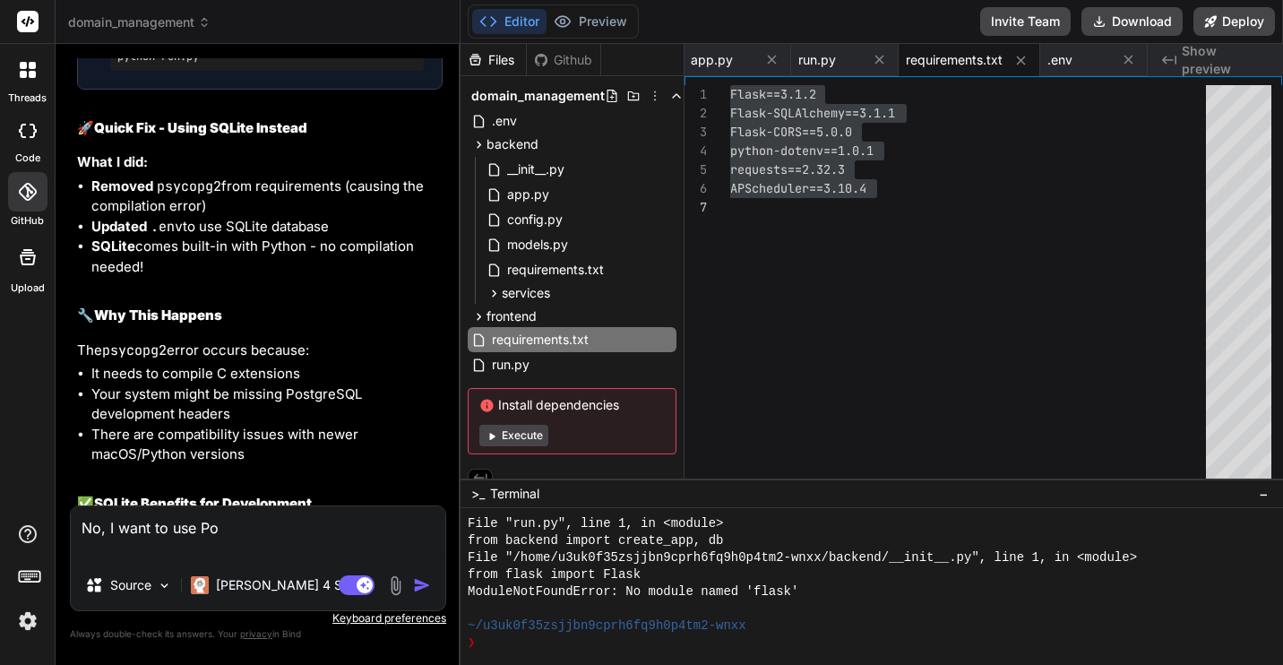
type textarea "No, I want to use Pos"
type textarea "x"
type textarea "No, I want to use Post"
type textarea "x"
type textarea "No, I want to use Postg"
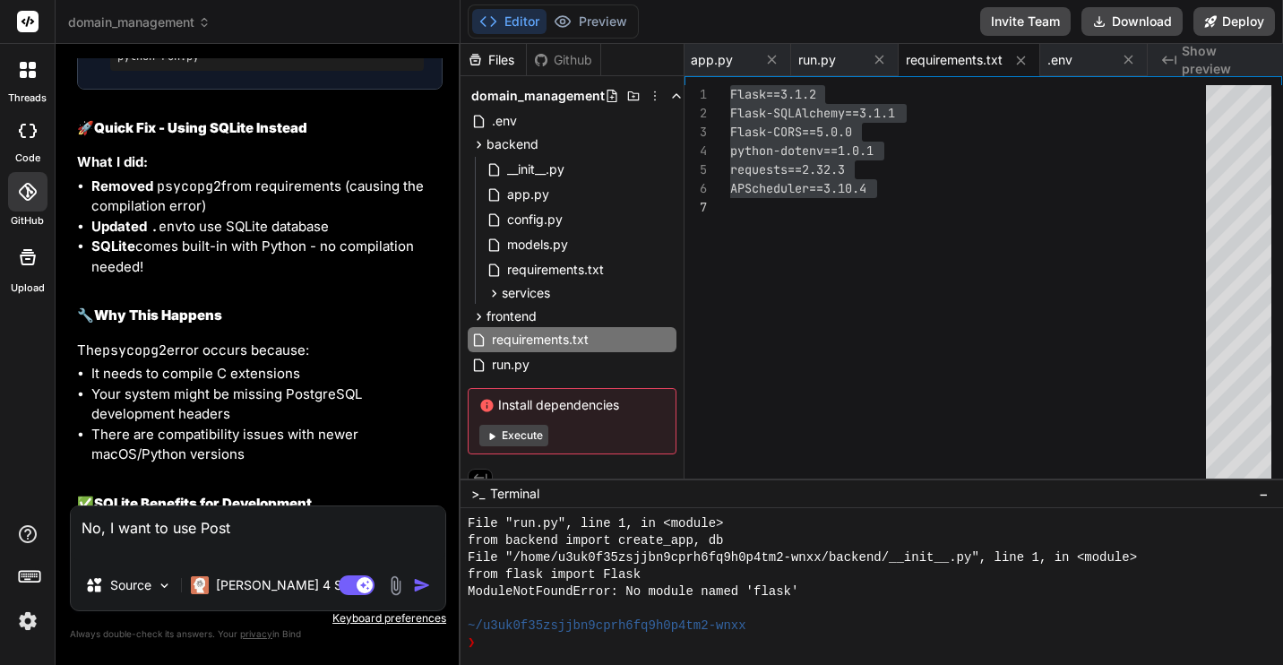
type textarea "x"
type textarea "No, I want to use Postgr"
type textarea "x"
type textarea "No, I want to use Postgre"
type textarea "x"
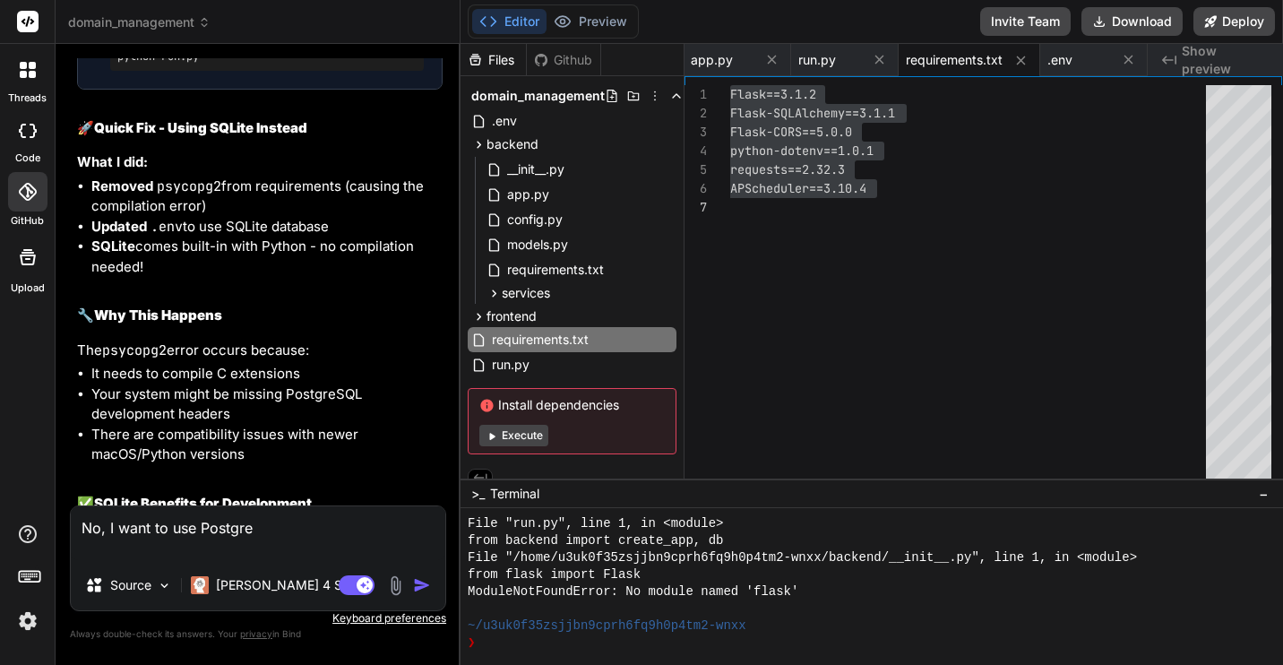
type textarea "No, I want to use Postgres"
type textarea "x"
type textarea "No, I want to use Postgres."
type textarea "x"
type textarea "No, I want to use Postgres."
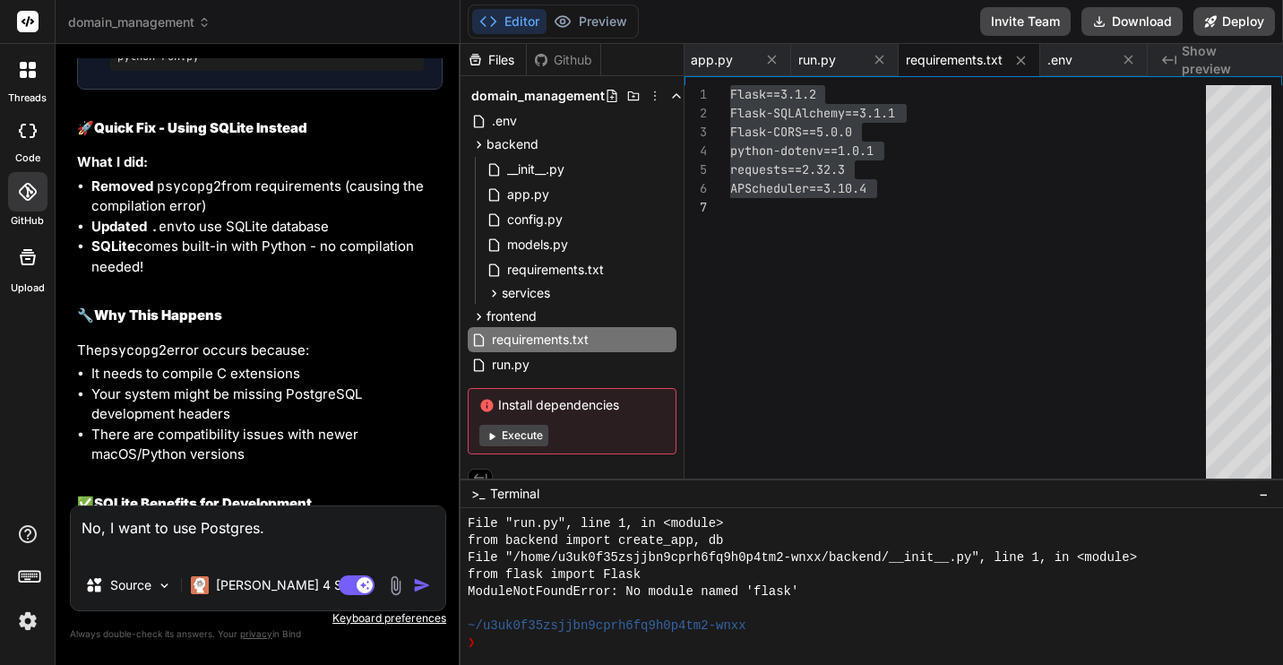
type textarea "x"
type textarea "No, I want to use Postgres. I"
type textarea "x"
type textarea "No, I want to use Postgres. I"
type textarea "x"
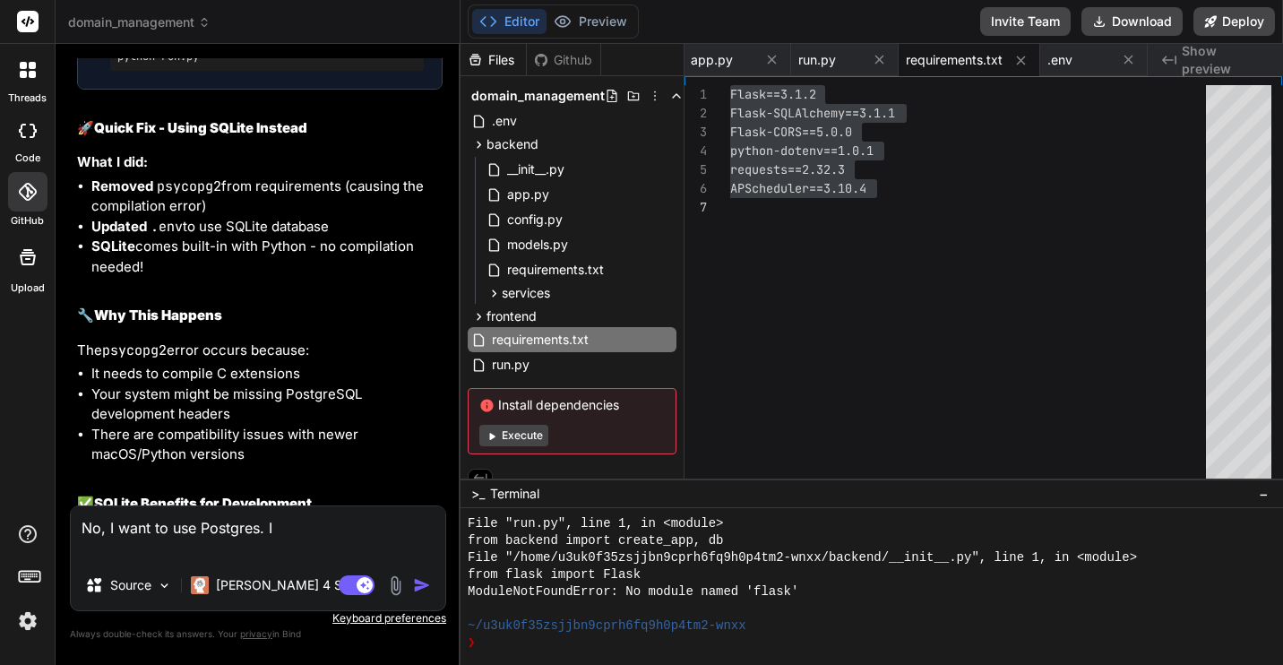
type textarea "No, I want to use Postgres. I a"
type textarea "x"
type textarea "No, I want to use Postgres. I am"
type textarea "x"
type textarea "No, I want to use Postgres. I am"
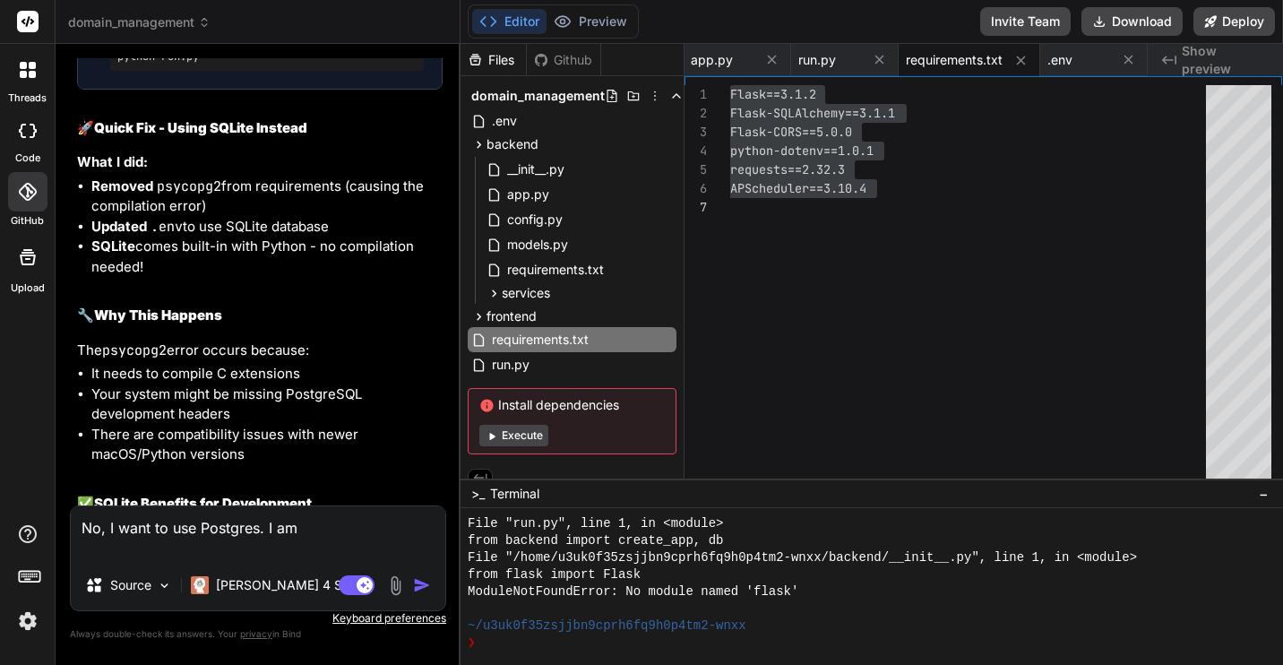
type textarea "x"
type textarea "No, I want to use Postgres. I am s"
type textarea "x"
type textarea "No, I want to use Postgres. I am so"
type textarea "x"
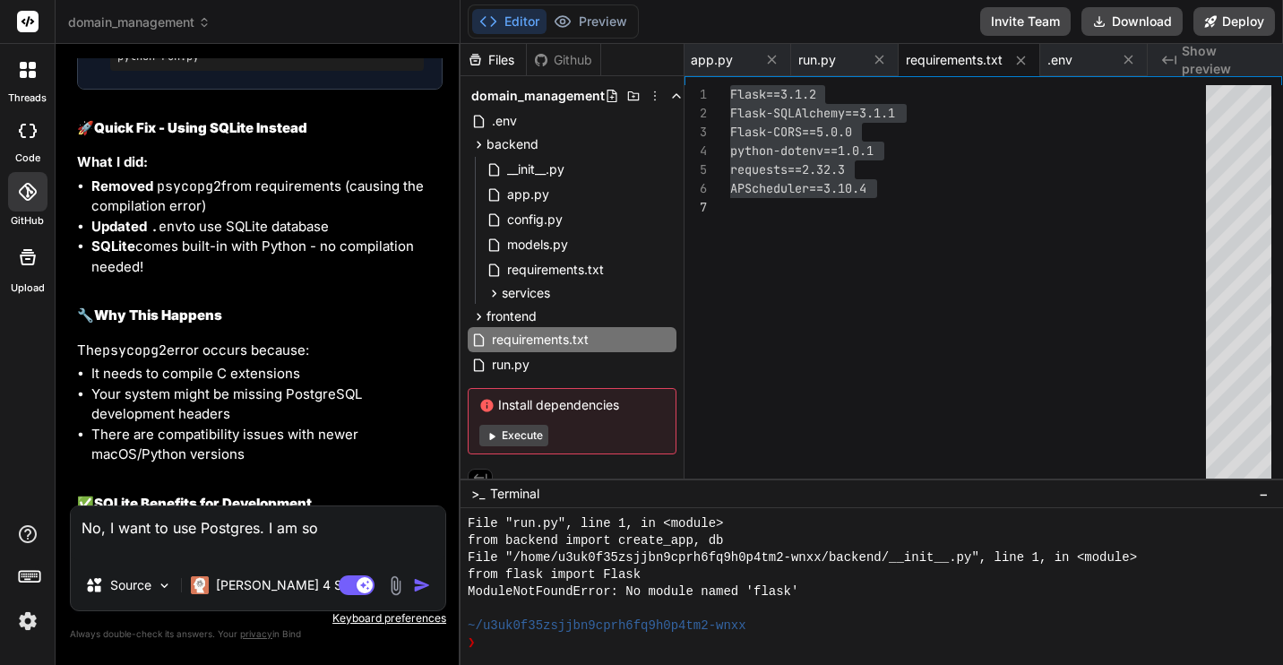
type textarea "No, I want to use Postgres. I am sor"
type textarea "x"
type textarea "No, I want to use Postgres. I am sorr"
type textarea "x"
type textarea "No, I want to use Postgres. I am sorry"
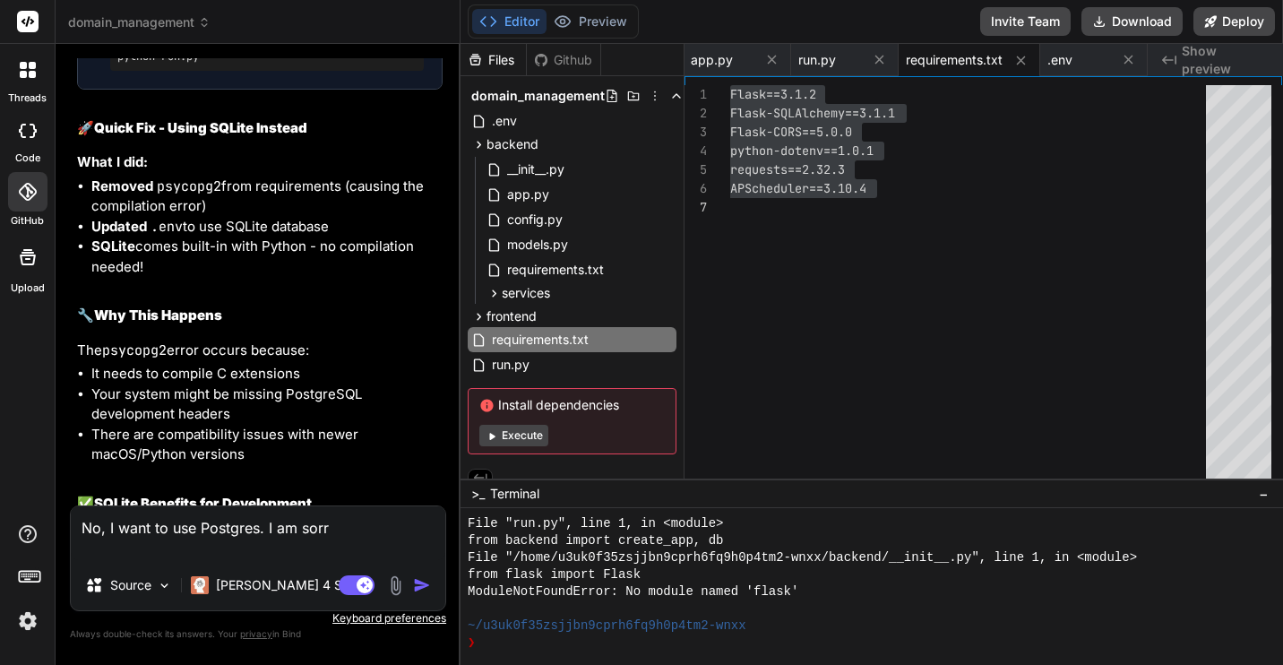
type textarea "x"
type textarea "No, I want to use Postgres. I am sorry."
type textarea "x"
type textarea "No, I want to use Postgres. I am sorry."
type textarea "x"
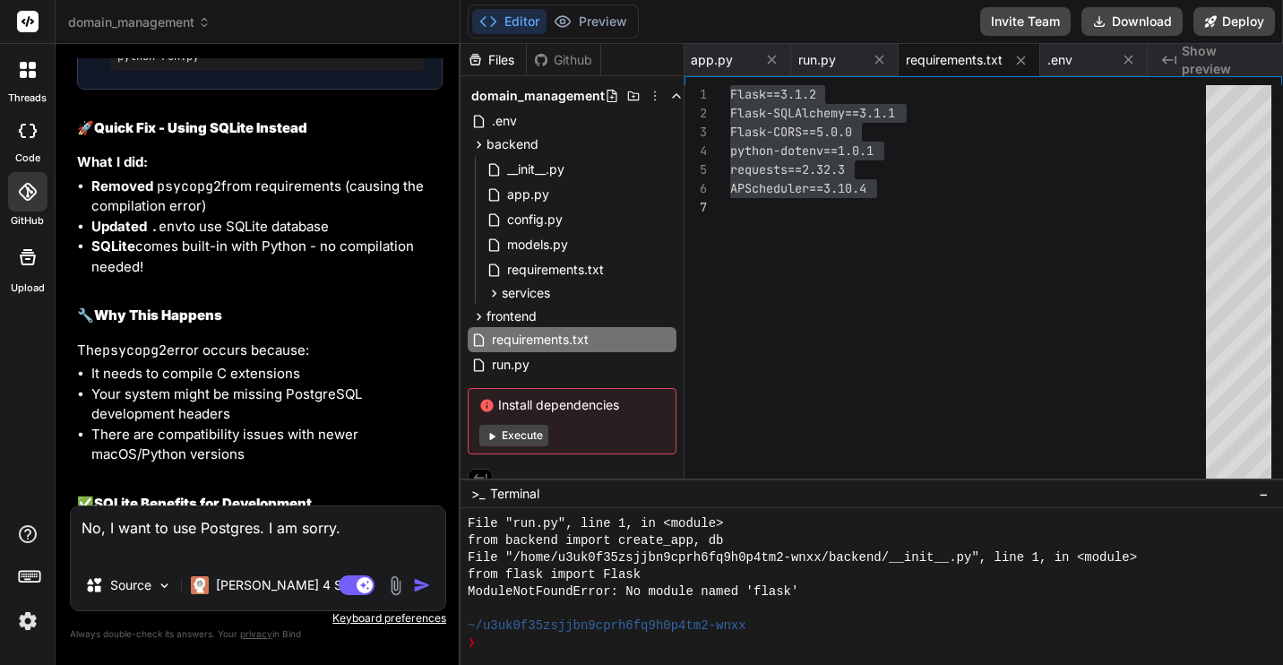
type textarea "No, I want to use Postgres. I am sorry. I"
type textarea "x"
type textarea "No, I want to use Postgres. I am sorry. I"
type textarea "x"
type textarea "No, I want to use Postgres. I am sorry. I d"
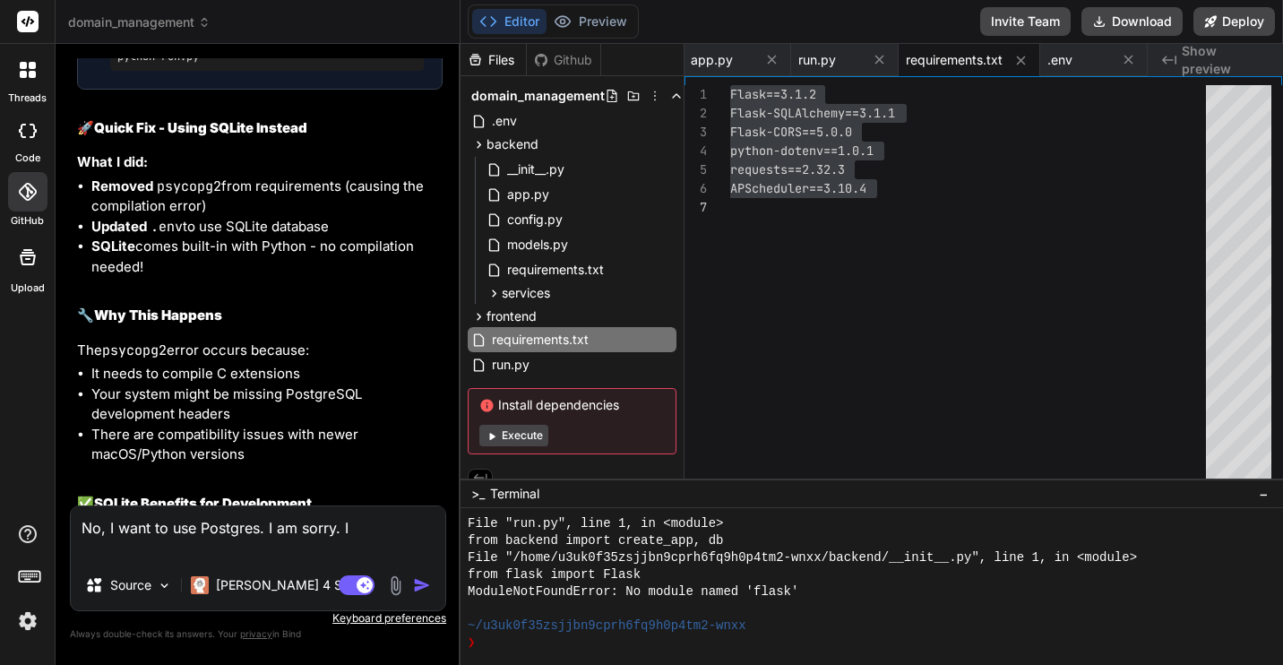
type textarea "x"
type textarea "No, I want to use Postgres. I am sorry. I do"
type textarea "x"
type textarea "No, I want to use Postgres. I am sorry. I don"
type textarea "x"
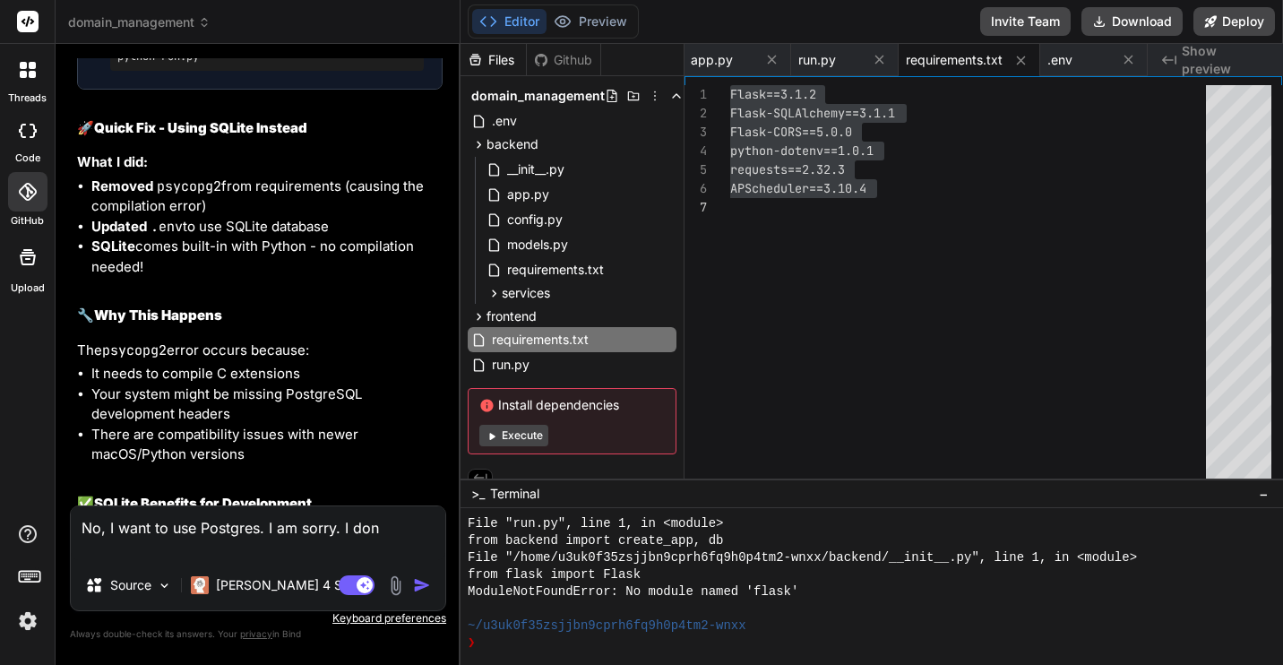
type textarea "No, I want to use Postgres. I am sorry. I don'"
type textarea "x"
type textarea "No, I want to use Postgres. I am sorry. I don't"
type textarea "x"
type textarea "No, I want to use Postgres. I am sorry. I don't"
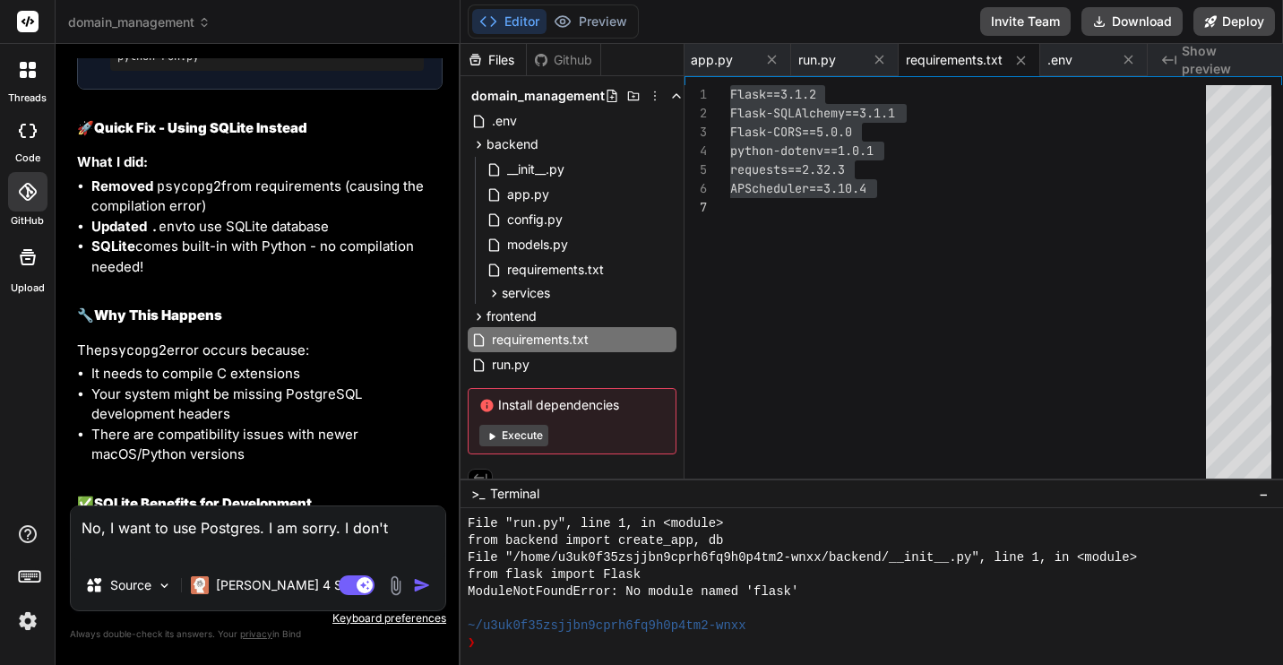
type textarea "x"
type textarea "No, I want to use Postgres. I am sorry. I don't j"
type textarea "x"
type textarea "No, I want to use Postgres. I am sorry. I don't ju"
type textarea "x"
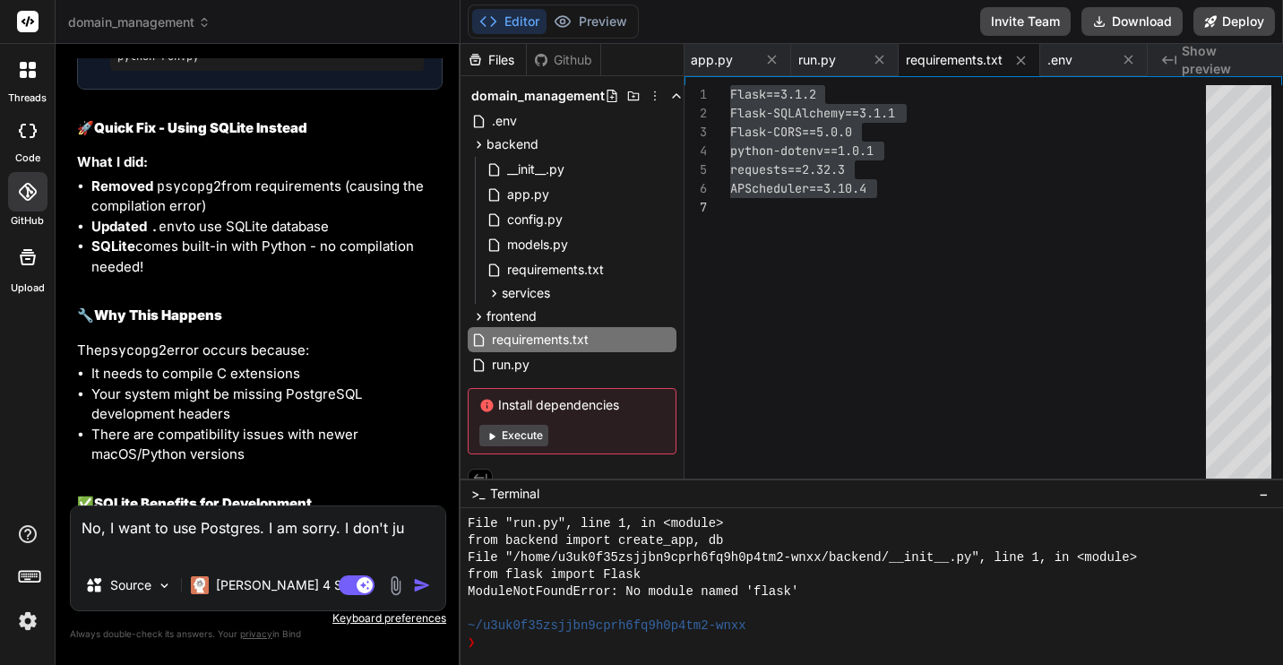
type textarea "No, I want to use Postgres. I am sorry. I don't jus"
type textarea "x"
type textarea "No, I want to use Postgres. I am sorry. I don't just"
type textarea "x"
type textarea "No, I want to use Postgres. I am sorry. I don't just"
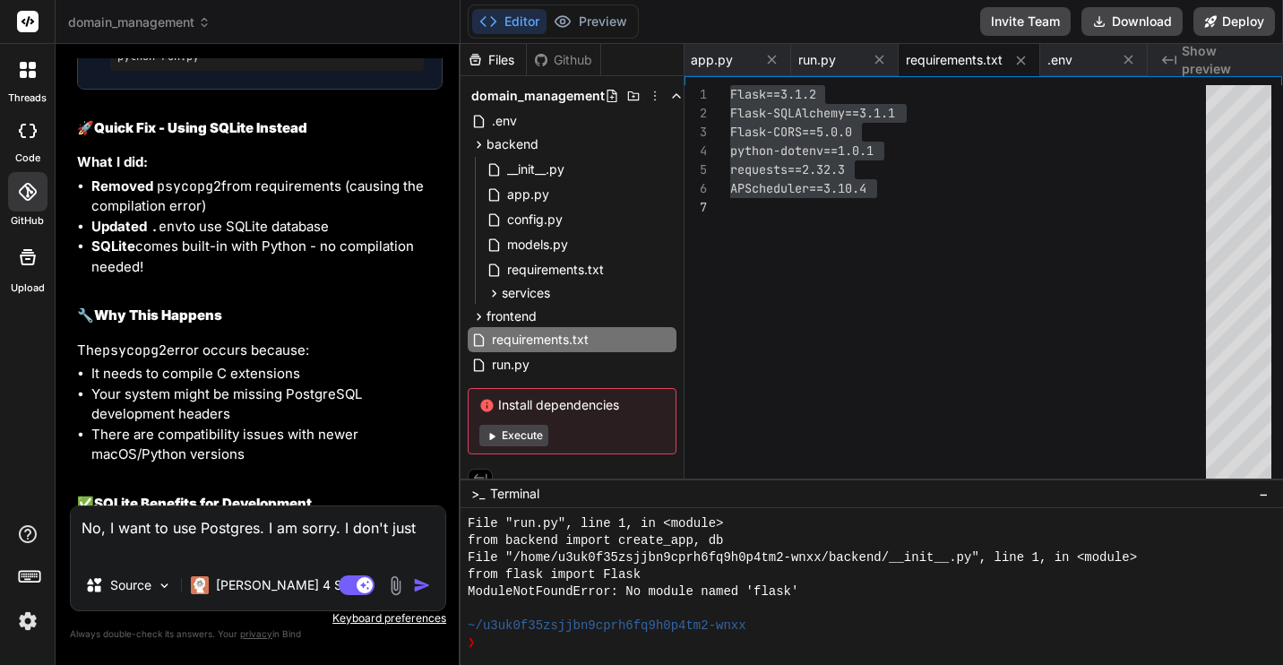
type textarea "x"
type textarea "No, I want to use Postgres. I am sorry. I don't just w"
type textarea "x"
type textarea "No, I want to use Postgres. I am sorry. I don't just wa"
type textarea "x"
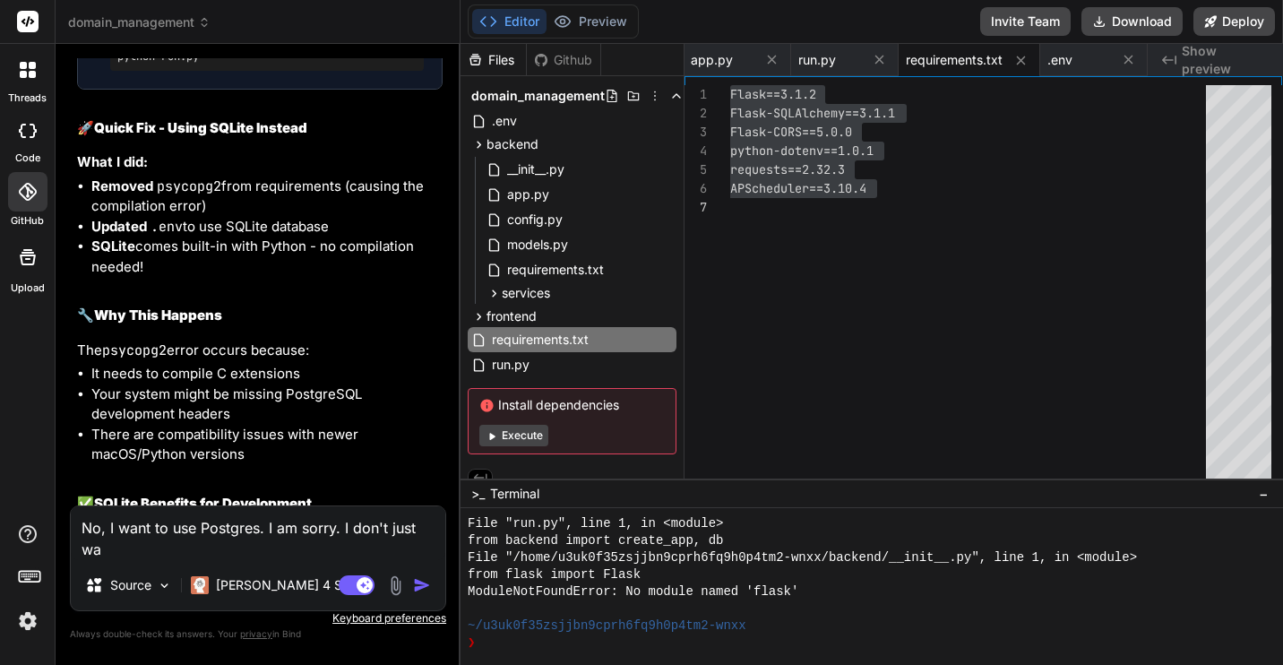
type textarea "No, I want to use Postgres. I am sorry. I don't just wan"
type textarea "x"
type textarea "No, I want to use Postgres. I am sorry. I don't just want"
type textarea "x"
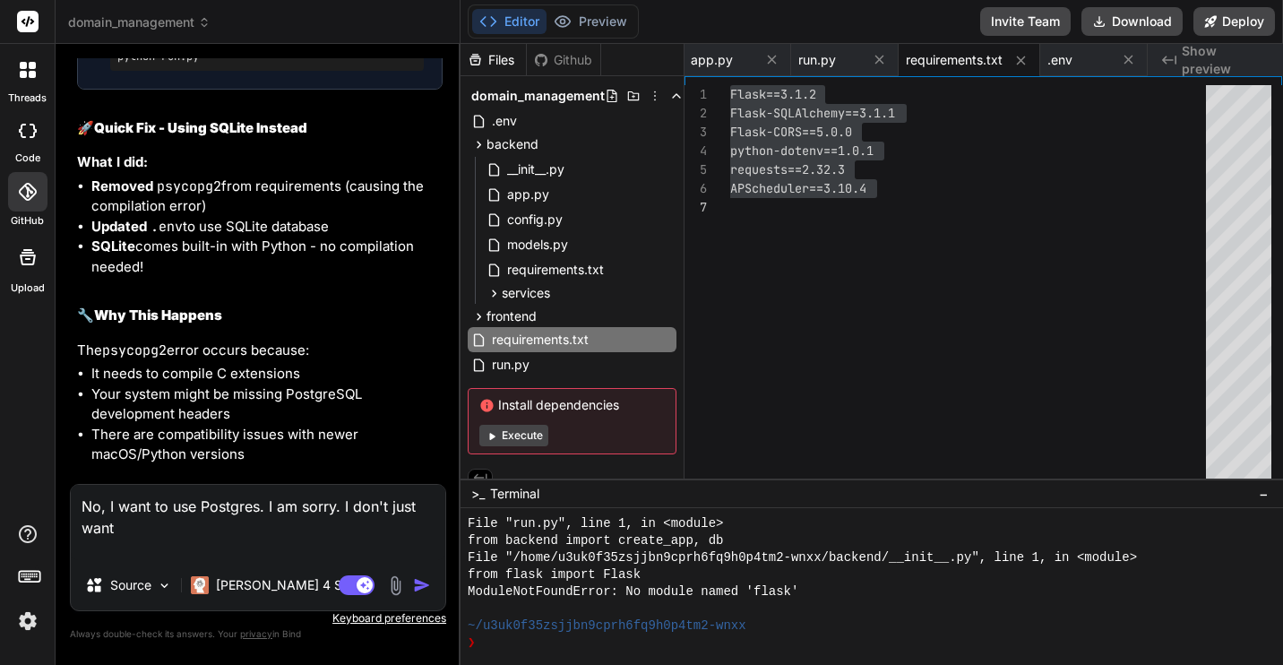
type textarea "No, I want to use Postgres. I am sorry. I don't just want"
type textarea "x"
type textarea "No, I want to use Postgres. I am sorry. I don't just want t"
type textarea "x"
type textarea "No, I want to use Postgres. I am sorry. I don't just want to"
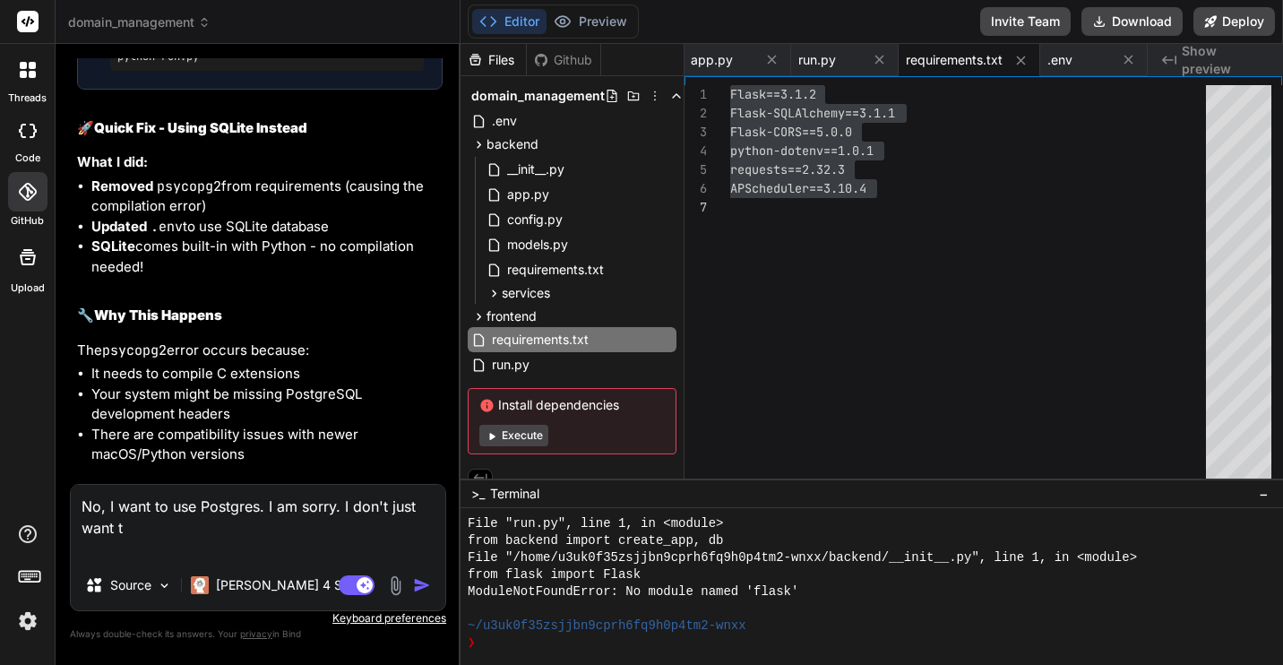
type textarea "x"
type textarea "No, I want to use Postgres. I am sorry. I don't just want to"
type textarea "x"
type textarea "No, I want to use Postgres. I am sorry. I don't just want to t"
type textarea "x"
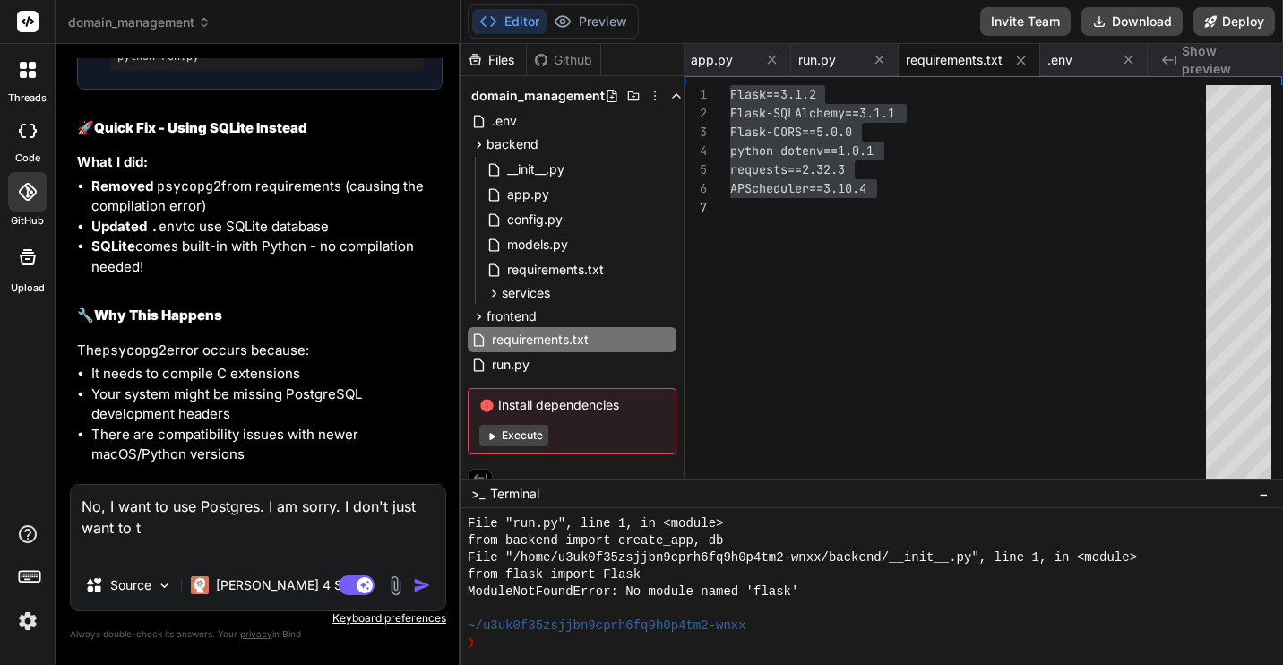
type textarea "No, I want to use Postgres. I am sorry. I don't just want to ta"
type textarea "x"
type textarea "No, I want to use Postgres. I am sorry. I don't just want to tak"
type textarea "x"
type textarea "No, I want to use Postgres. I am sorry. I don't just want to take"
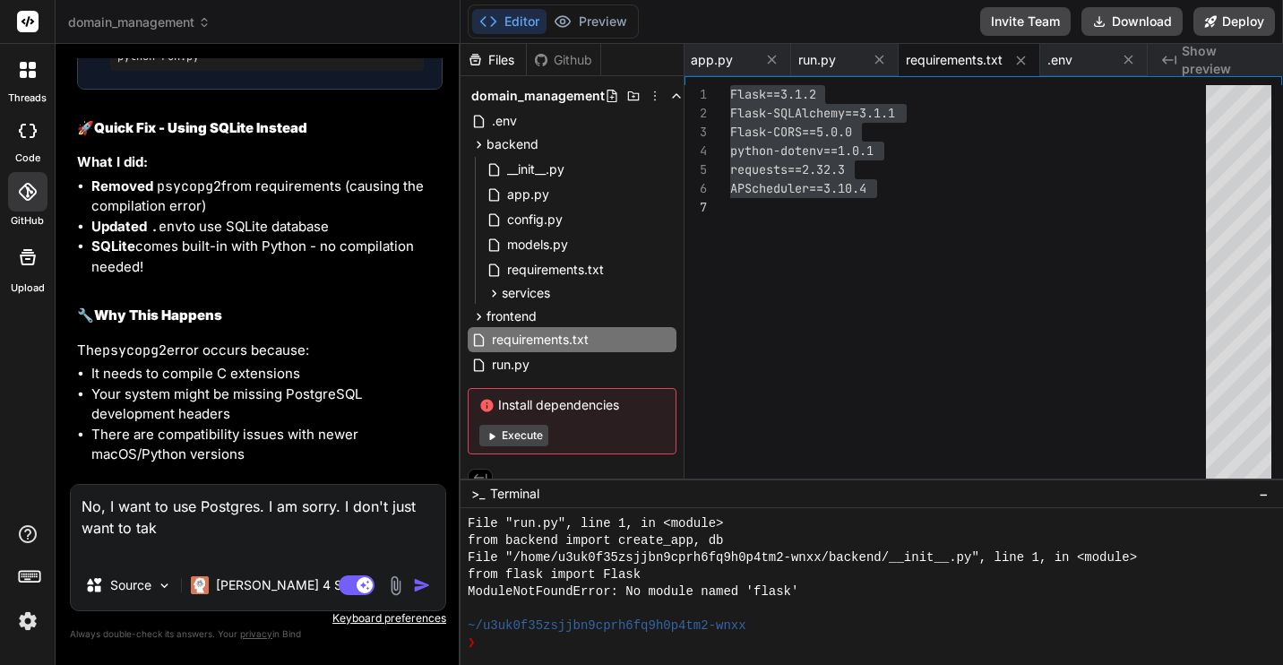
type textarea "x"
type textarea "No, I want to use Postgres. I am sorry. I don't just want to take"
type textarea "x"
type textarea "No, I want to use Postgres. I am sorry. I don't just want to take a"
type textarea "x"
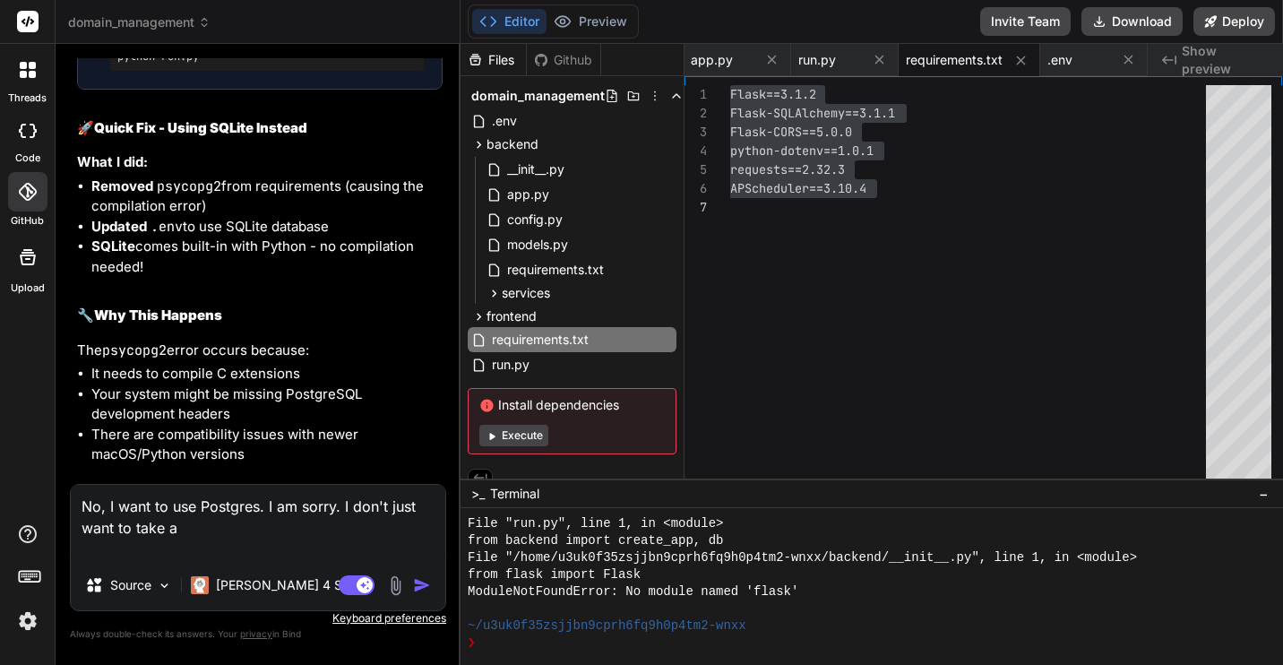
type textarea "No, I want to use Postgres. I am sorry. I don't just want to take a"
type textarea "x"
type textarea "No, I want to use Postgres. I am sorry. I don't just want to take a s"
type textarea "x"
type textarea "No, I want to use Postgres. I am sorry. I don't just want to take a sh"
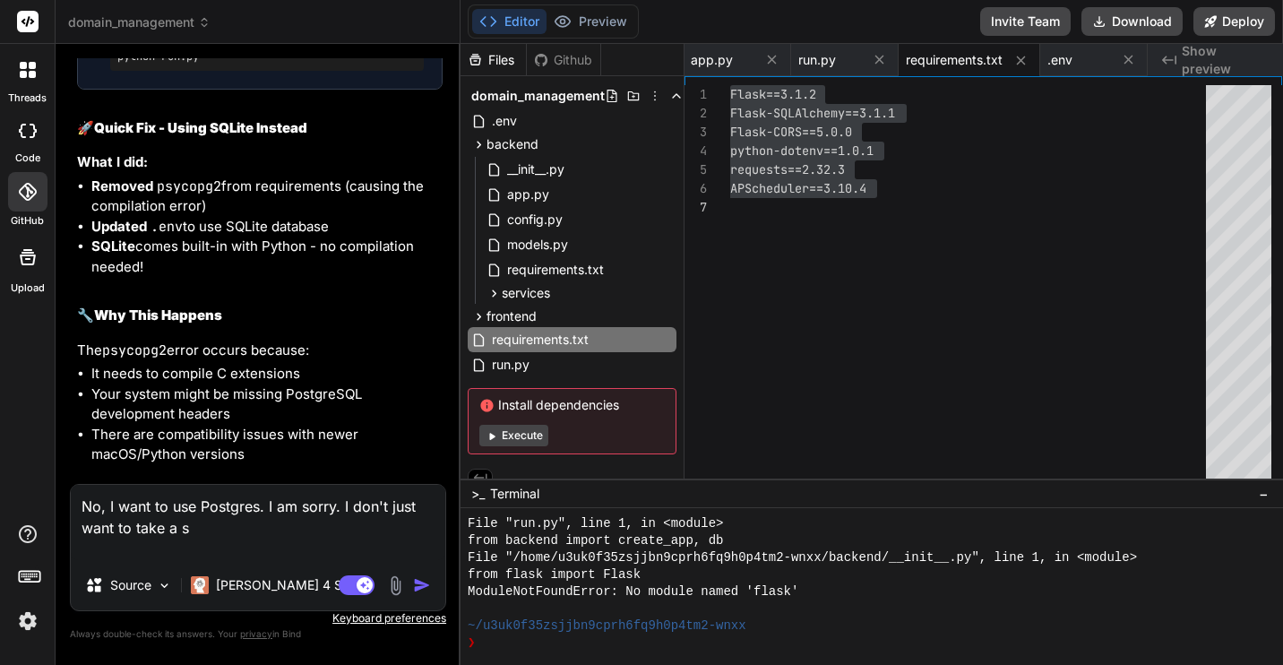
type textarea "x"
type textarea "No, I want to use Postgres. I am sorry. I don't just want to take a sho"
type textarea "x"
type textarea "No, I want to use Postgres. I am sorry. I don't just want to take a shor"
type textarea "x"
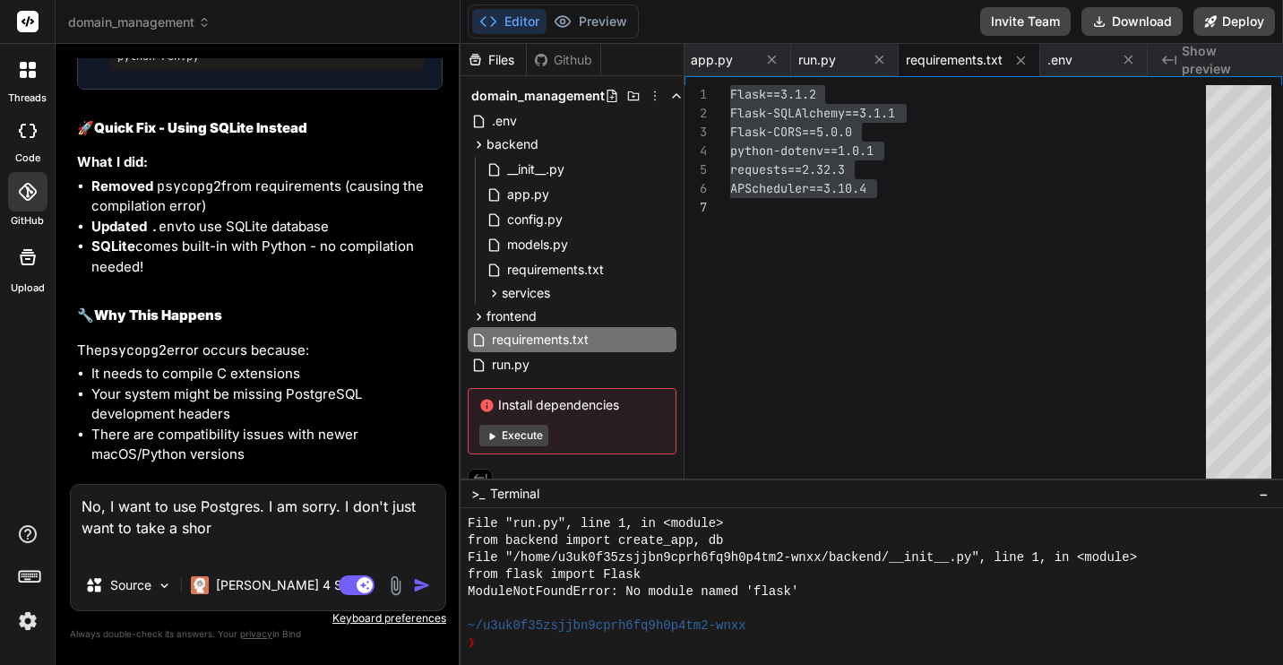
type textarea "No, I want to use Postgres. I am sorry. I don't just want to take a short"
type textarea "x"
type textarea "No, I want to use Postgres. I am sorry. I don't just want to take a shortc"
type textarea "x"
type textarea "No, I want to use Postgres. I am sorry. I don't just want to take a shortcu"
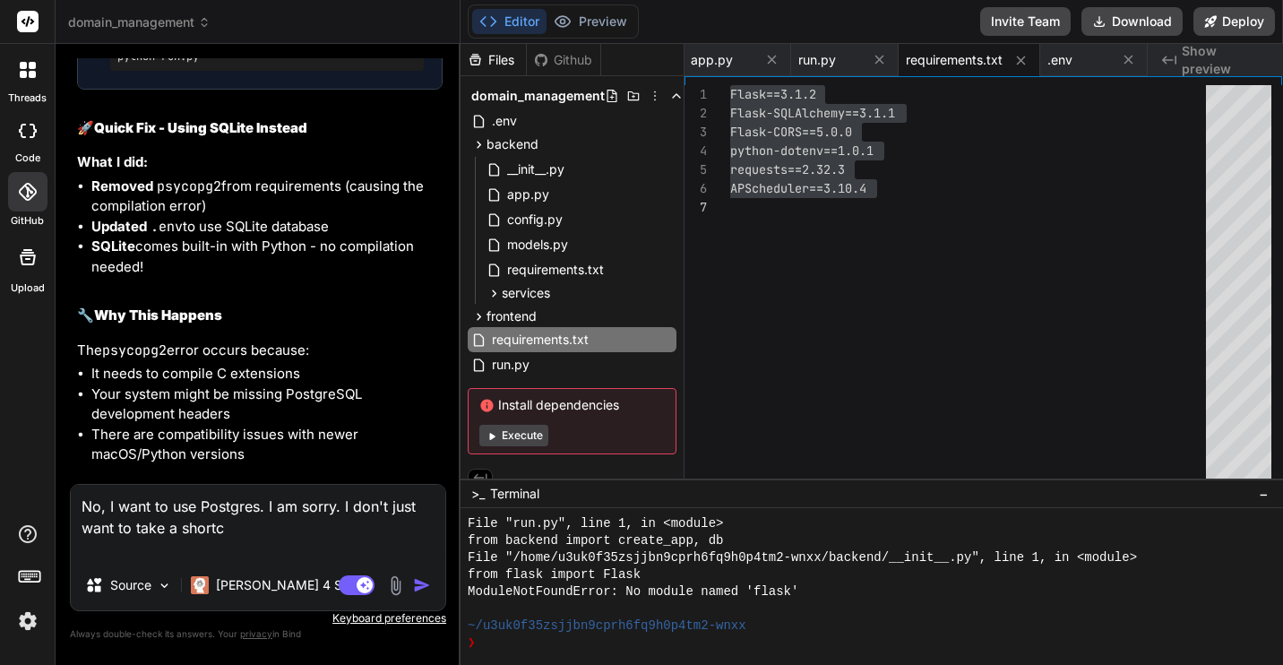
type textarea "x"
type textarea "No, I want to use Postgres. I am sorry. I don't just want to take a shortcut"
type textarea "x"
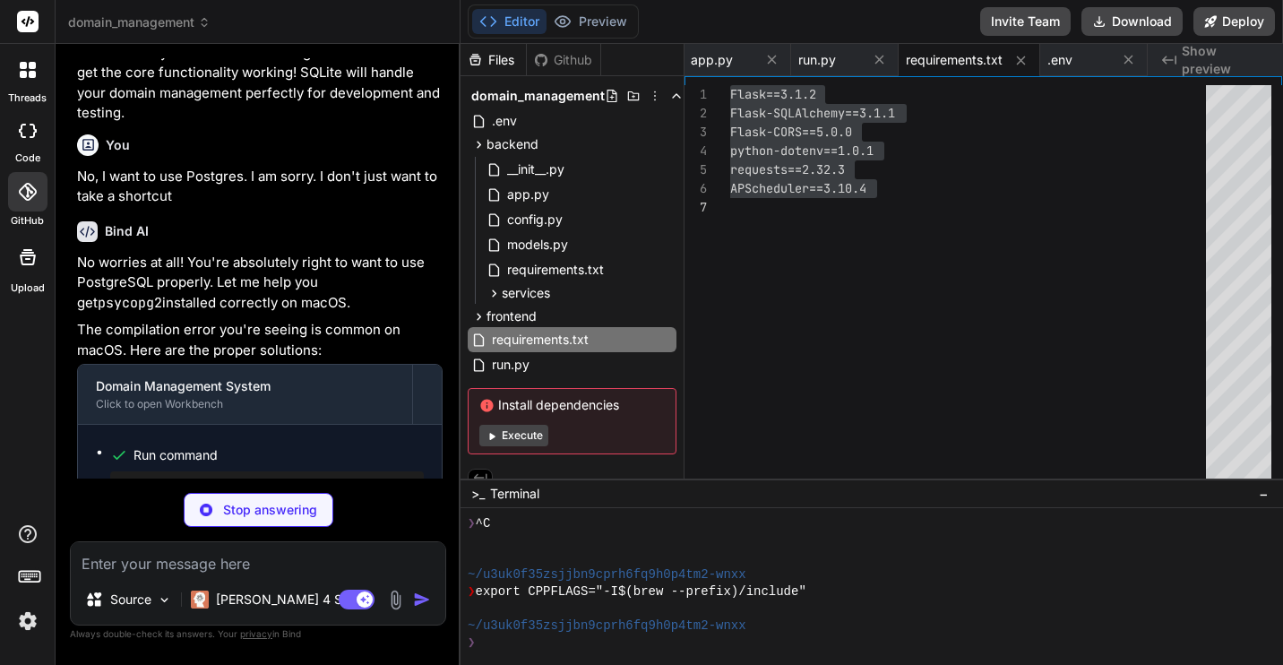
scroll to position [1362, 0]
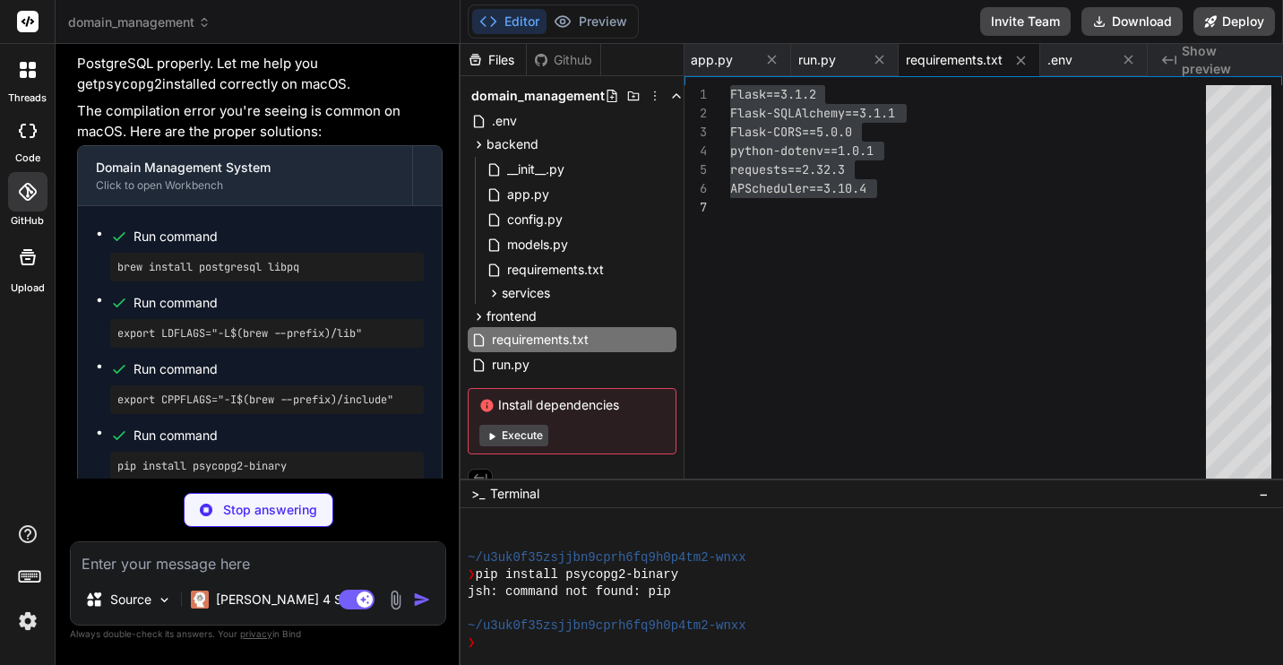
type textarea "x"
type textarea "Flask==3.1.2 Flask-SQLAlchemy==3.1.1 Flask-CORS==5.0.0 python-dotenv==1.0.1 req…"
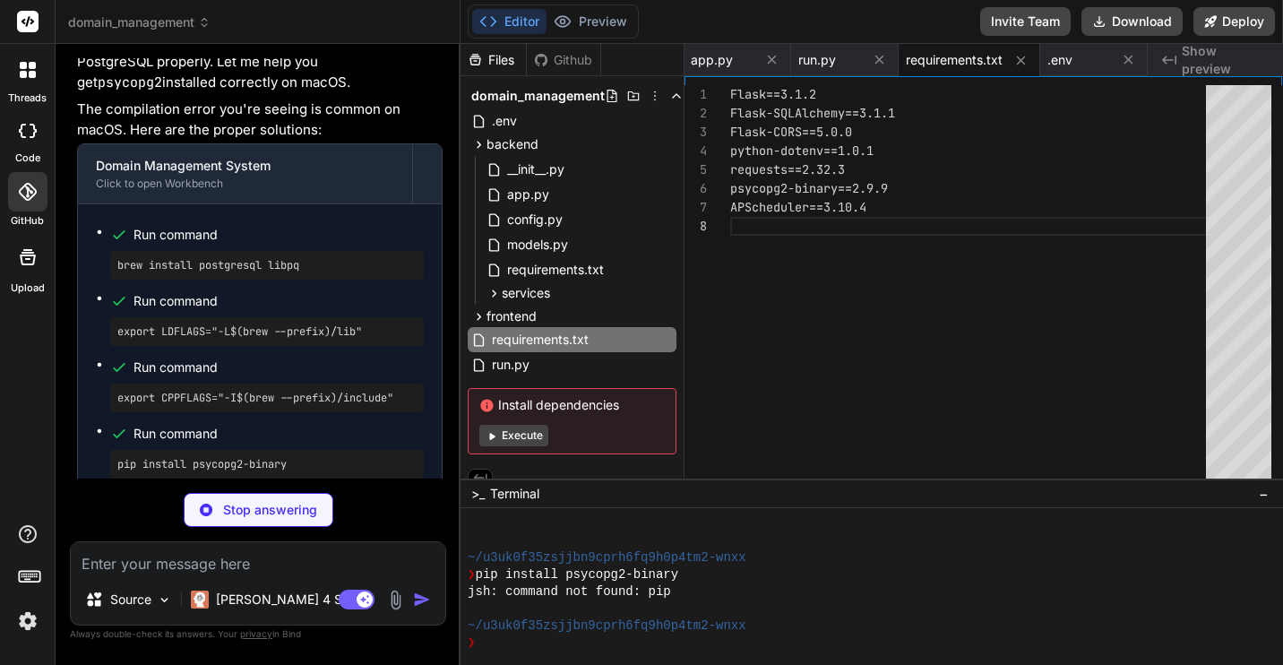
type textarea "x"
type textarea "NAMECHEAP_API_USER= NAMECHEAP_API_KEY= IONOS_API_KEY="
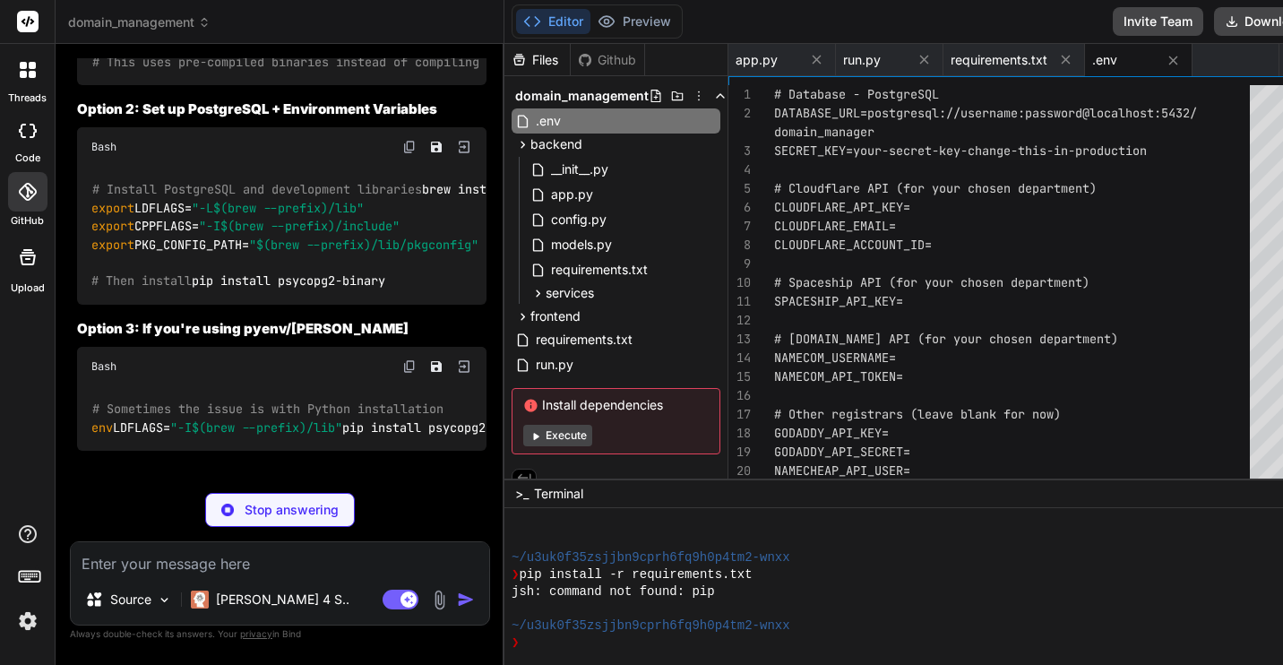
scroll to position [14338, 0]
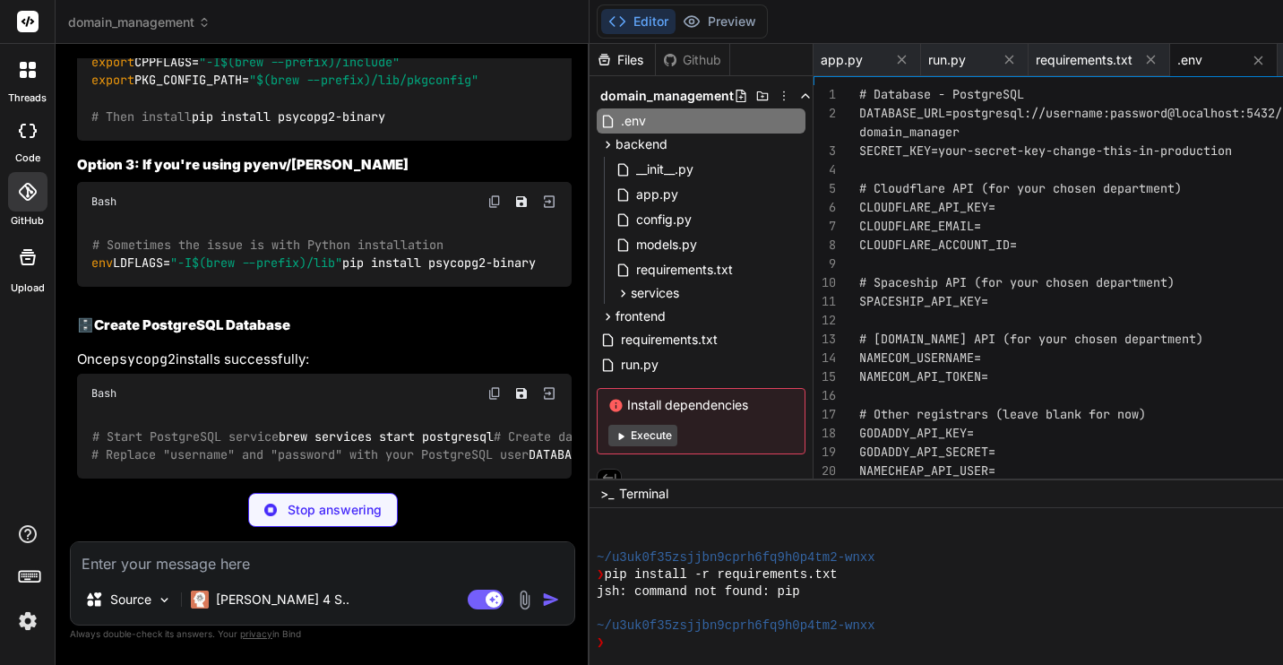
type textarea "x"
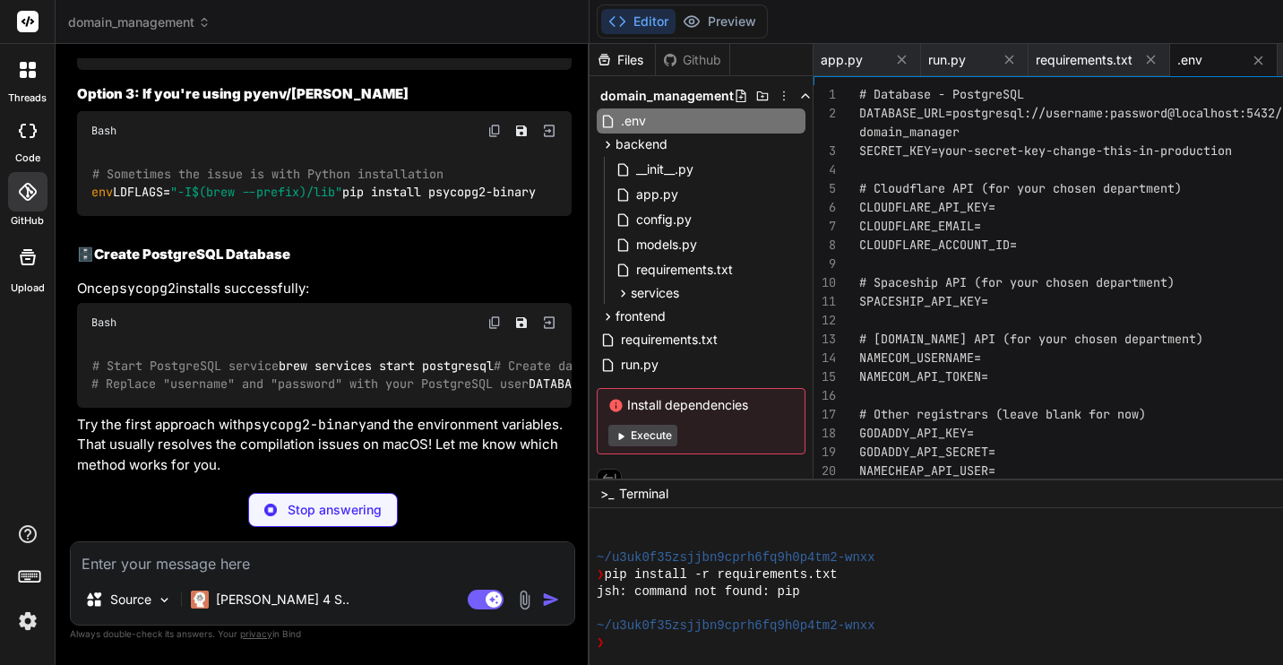
drag, startPoint x: 325, startPoint y: 263, endPoint x: 117, endPoint y: 264, distance: 207.8
copy pre "brew install postgresql libpq"
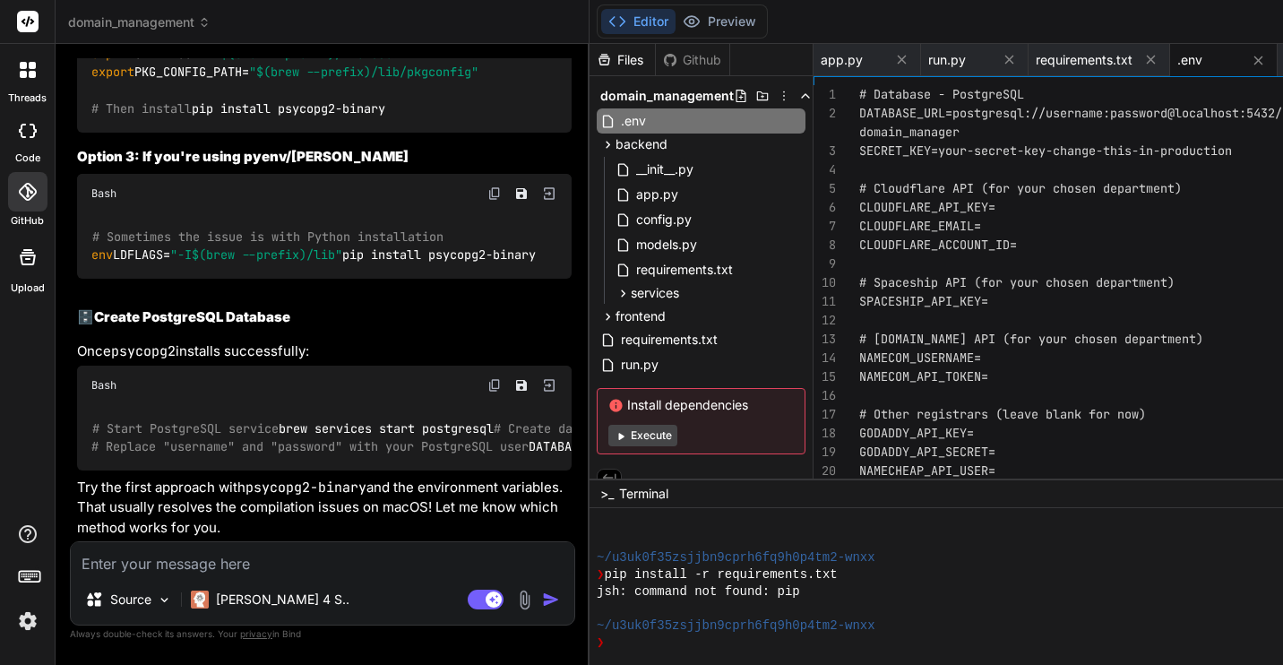
type textarea "x"
drag, startPoint x: 383, startPoint y: 329, endPoint x: 118, endPoint y: 330, distance: 264.3
copy pre "export LDFLAGS="-L$(brew --prefix)/lib""
drag, startPoint x: 116, startPoint y: 395, endPoint x: 411, endPoint y: 397, distance: 295.6
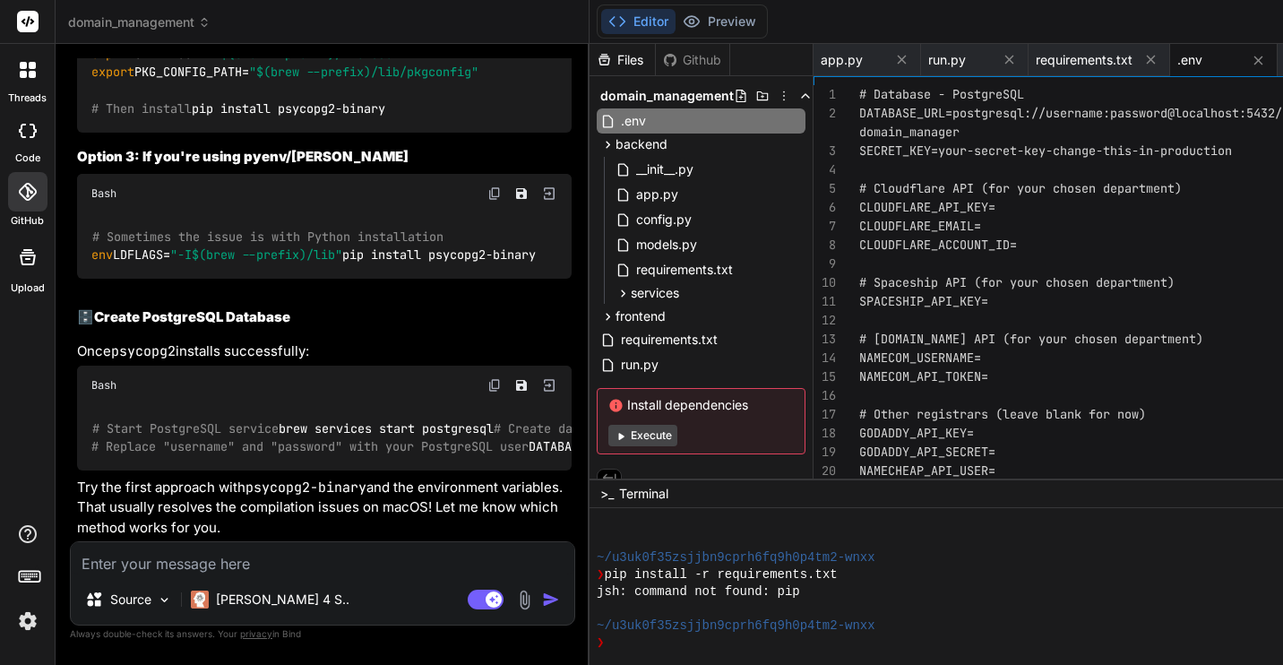
copy pre "export CPPFLAGS="-I$(brew --prefix)/include""
drag, startPoint x: 306, startPoint y: 460, endPoint x: 119, endPoint y: 461, distance: 187.2
copy pre "pip install psycopg2-binary"
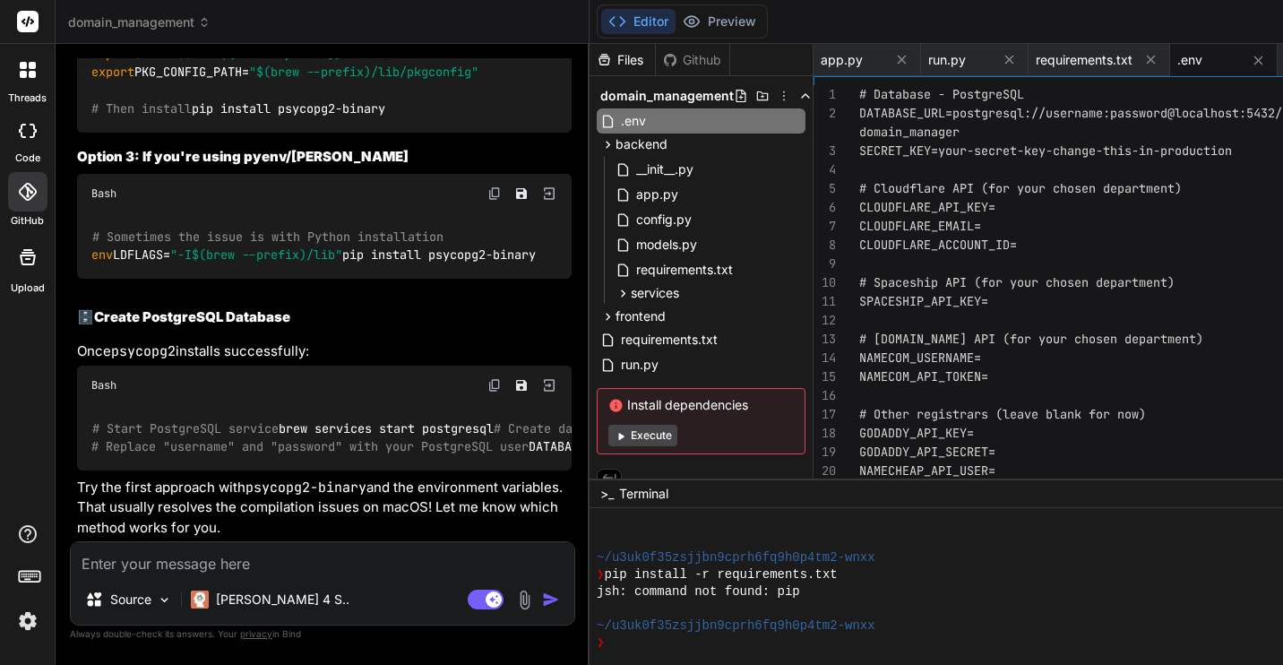
click at [293, 559] on textarea at bounding box center [322, 558] width 503 height 32
type textarea "`"
type textarea "x"
type textarea "``"
type textarea "x"
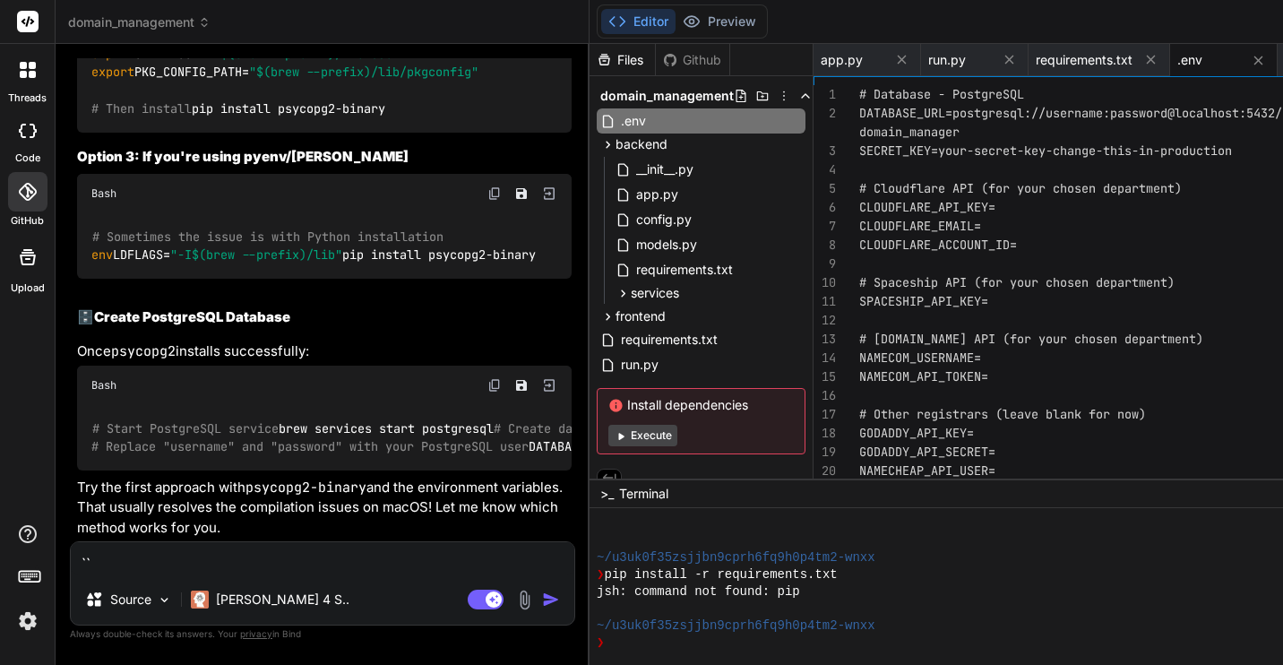
type textarea "```"
type textarea "x"
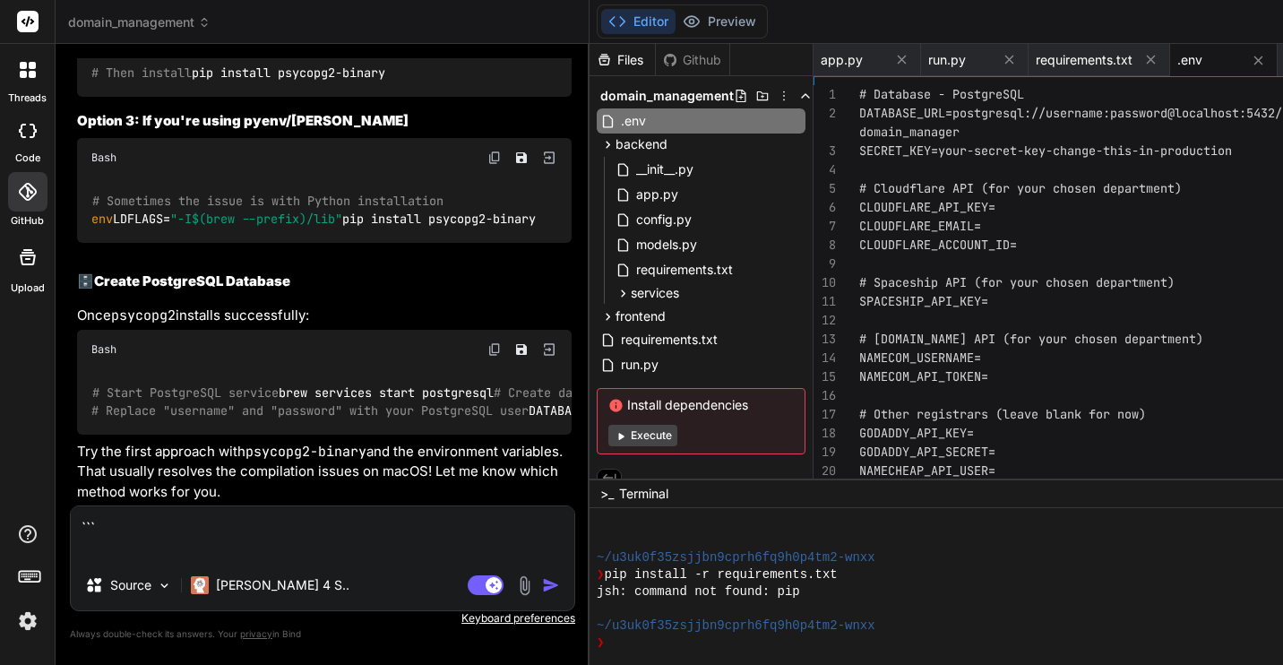
paste textarea "brew install postgresql libpq 6:20:00 ==> Downloading [URL][DOMAIN_NAME] ==> Do…"
type textarea "``` brew install postgresql libpq 6:20:00 ==> Downloading [URL][DOMAIN_NAME] ==…"
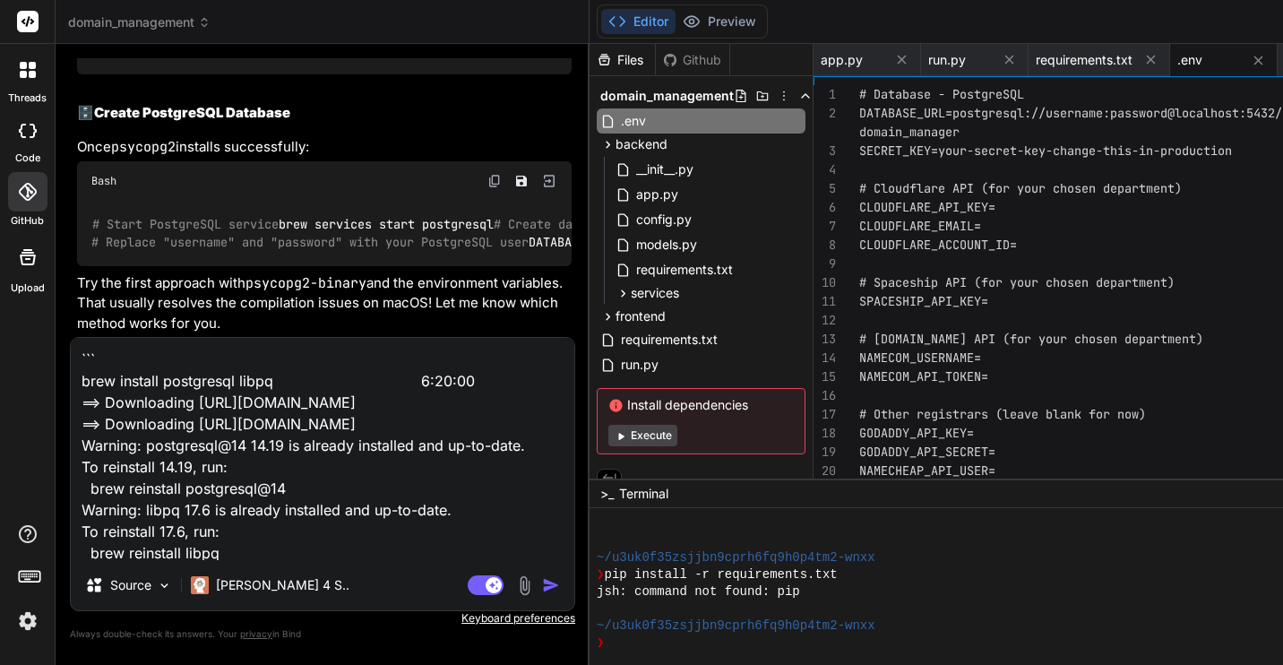
scroll to position [388, 0]
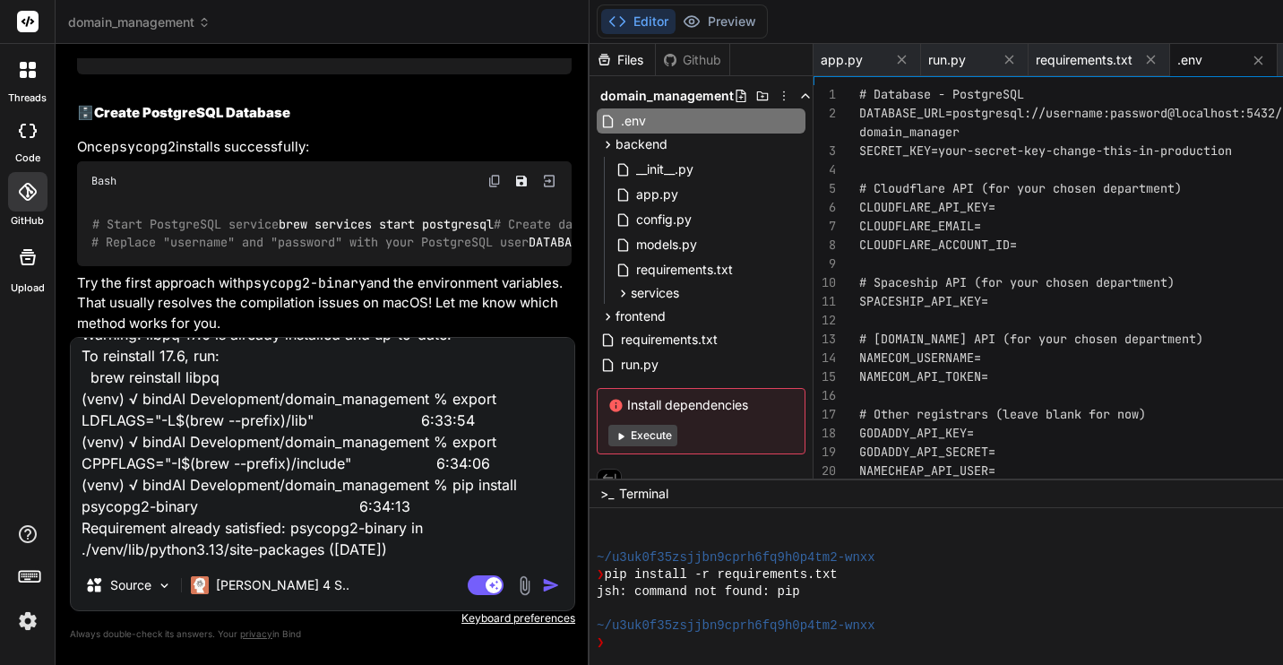
type textarea "x"
type textarea "``` brew install postgresql libpq 6:20:00 ==> Downloading [URL][DOMAIN_NAME] ==…"
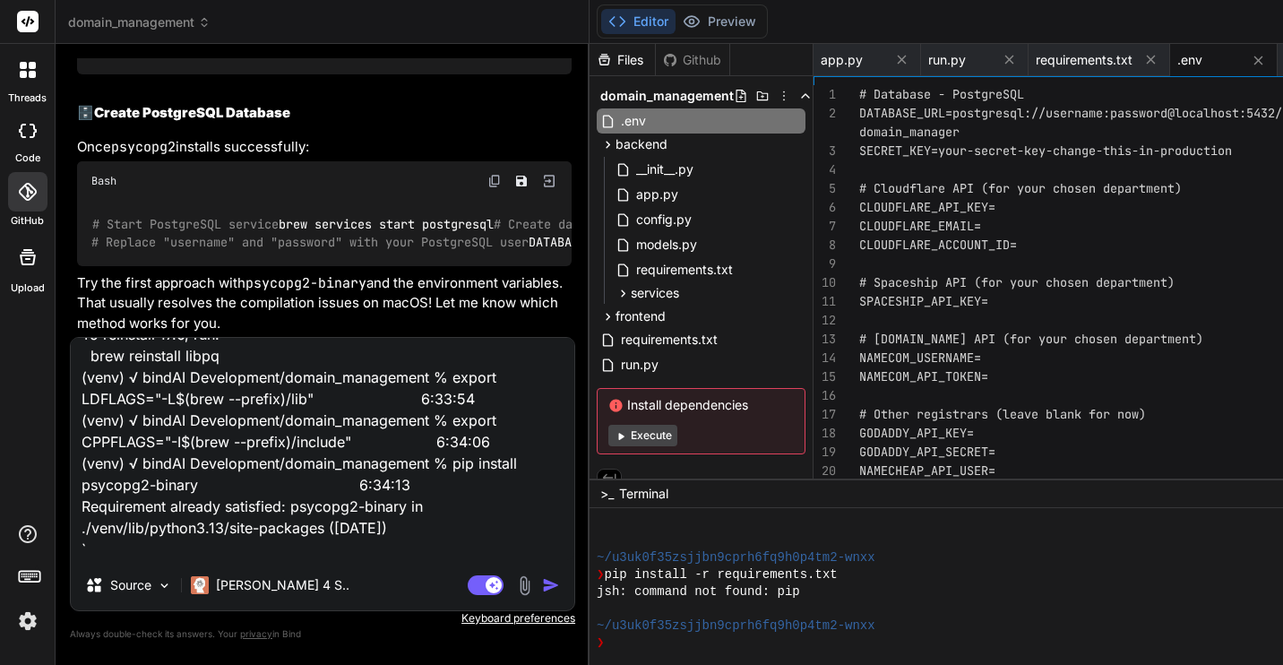
type textarea "x"
type textarea "``` brew install postgresql libpq 6:20:00 ==> Downloading [URL][DOMAIN_NAME] ==…"
type textarea "x"
type textarea "``` brew install postgresql libpq 6:20:00 ==> Downloading [URL][DOMAIN_NAME] ==…"
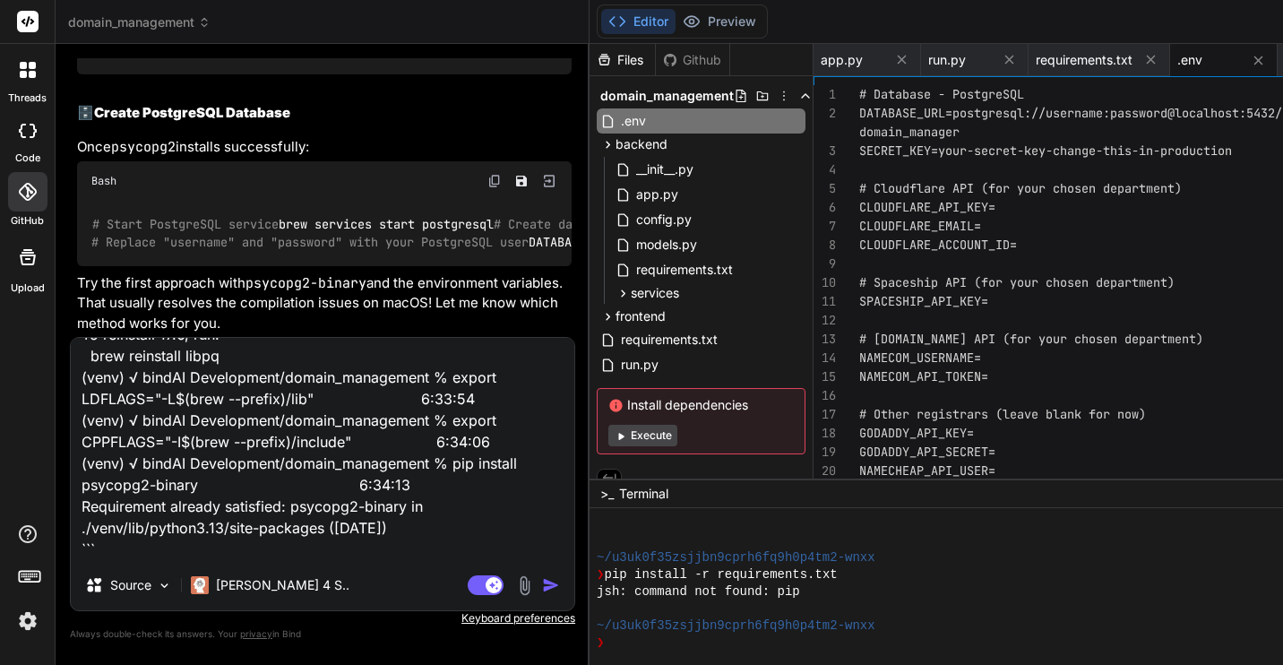
type textarea "x"
type textarea "``` brew install postgresql libpq 6:20:00 ==> Downloading [URL][DOMAIN_NAME] ==…"
click at [619, 339] on span "requirements.txt" at bounding box center [669, 339] width 100 height 21
type textarea "Flask==3.1.2 Flask-SQLAlchemy==3.1.1 Flask-CORS==5.0.0 python-dotenv==1.0.1 req…"
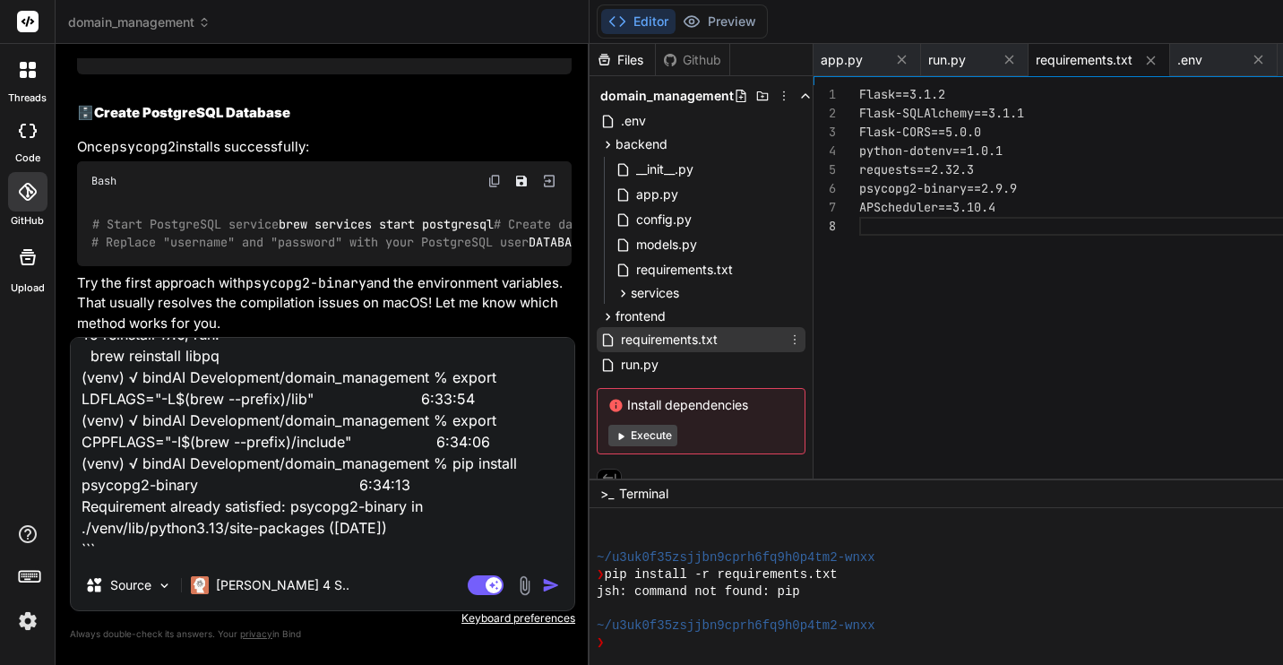
scroll to position [132, 0]
click at [950, 252] on div "Flask==3.1.2 Flask-SQLAlchemy==3.1.1 Flask-CORS==5.0.0 python-dotenv==1.0.1 req…" at bounding box center [1102, 286] width 486 height 402
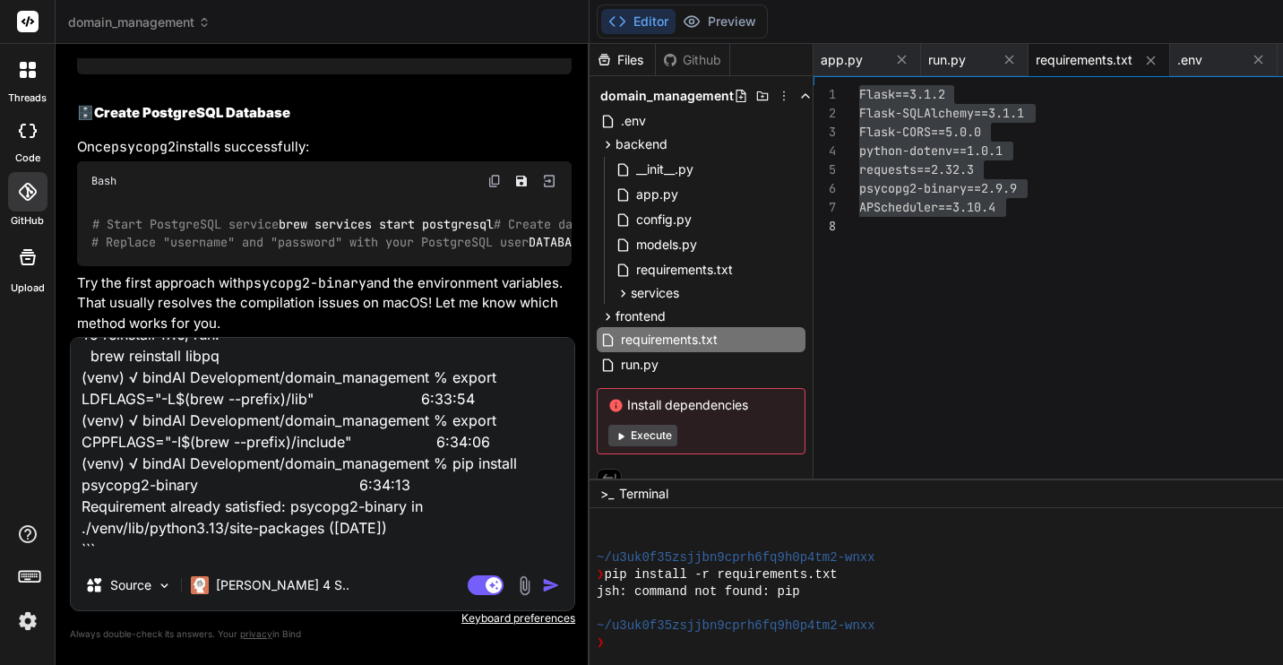
drag, startPoint x: 334, startPoint y: 298, endPoint x: 118, endPoint y: 298, distance: 215.9
copy pre "pip install -r requirements.txt"
